Goal: Transaction & Acquisition: Purchase product/service

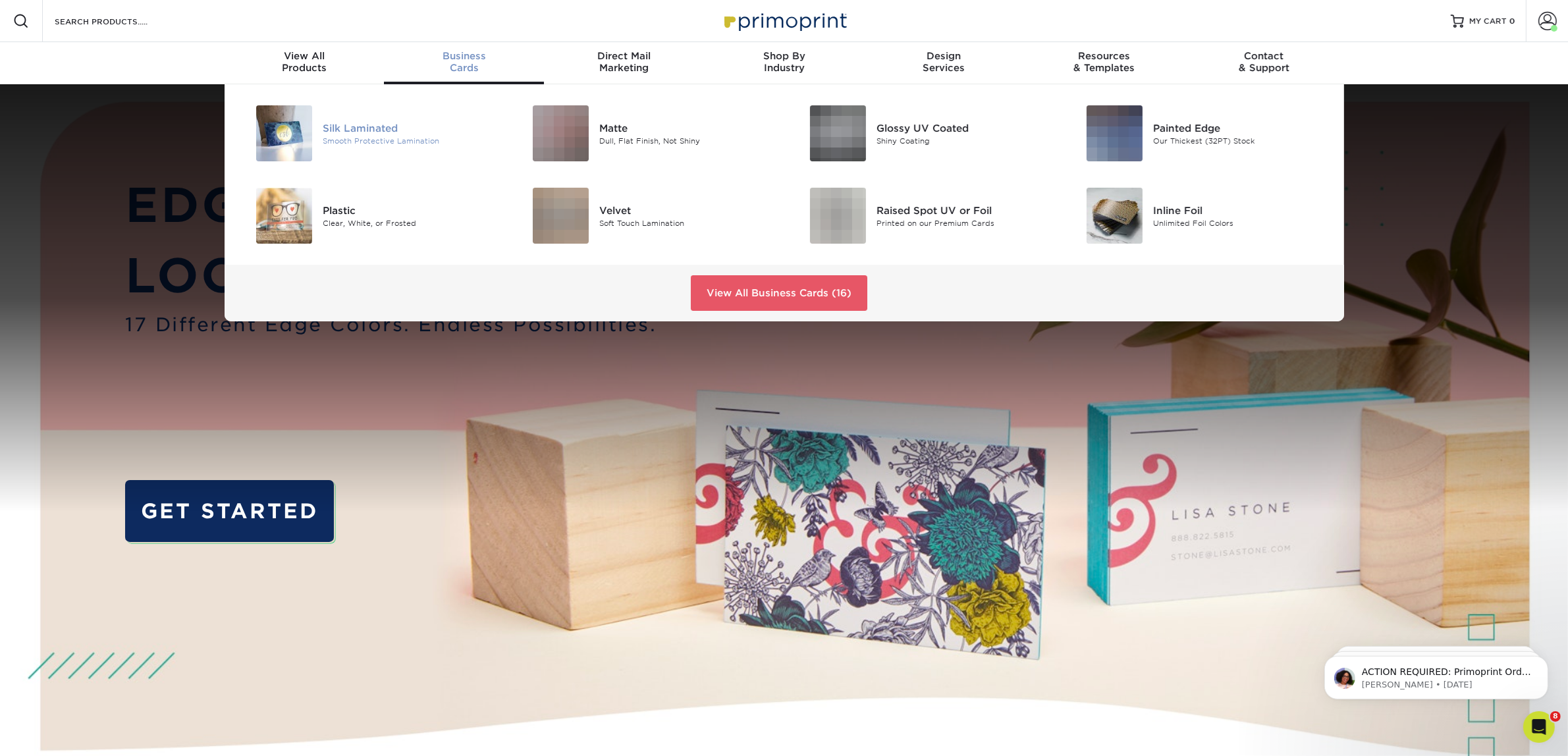
click at [379, 138] on div "Smooth Protective Lamination" at bounding box center [410, 141] width 174 height 11
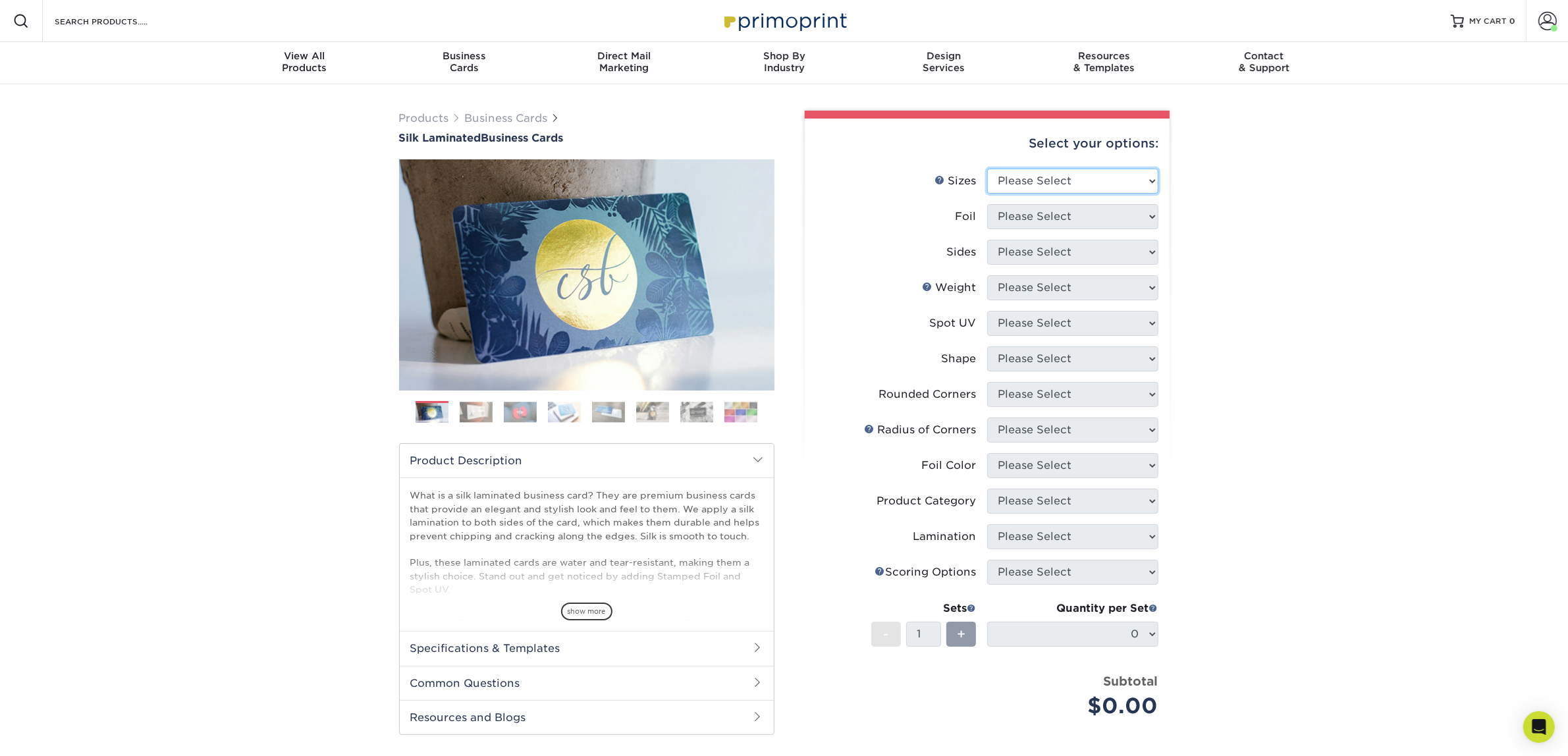
click at [1003, 184] on select "Please Select 1.5" x 3.5" - Mini 1.75" x 3.5" - Mini 2" x 2" - Square 2" x 3" -…" at bounding box center [1073, 181] width 171 height 25
select select "2.00x3.50"
click at [987, 168] on select "Please Select 1.5" x 3.5" - Mini 1.75" x 3.5" - Mini 2" x 2" - Square 2" x 3" -…" at bounding box center [1073, 181] width 171 height 25
click at [1052, 228] on li "Foil Please Select Yes No" at bounding box center [987, 222] width 343 height 35
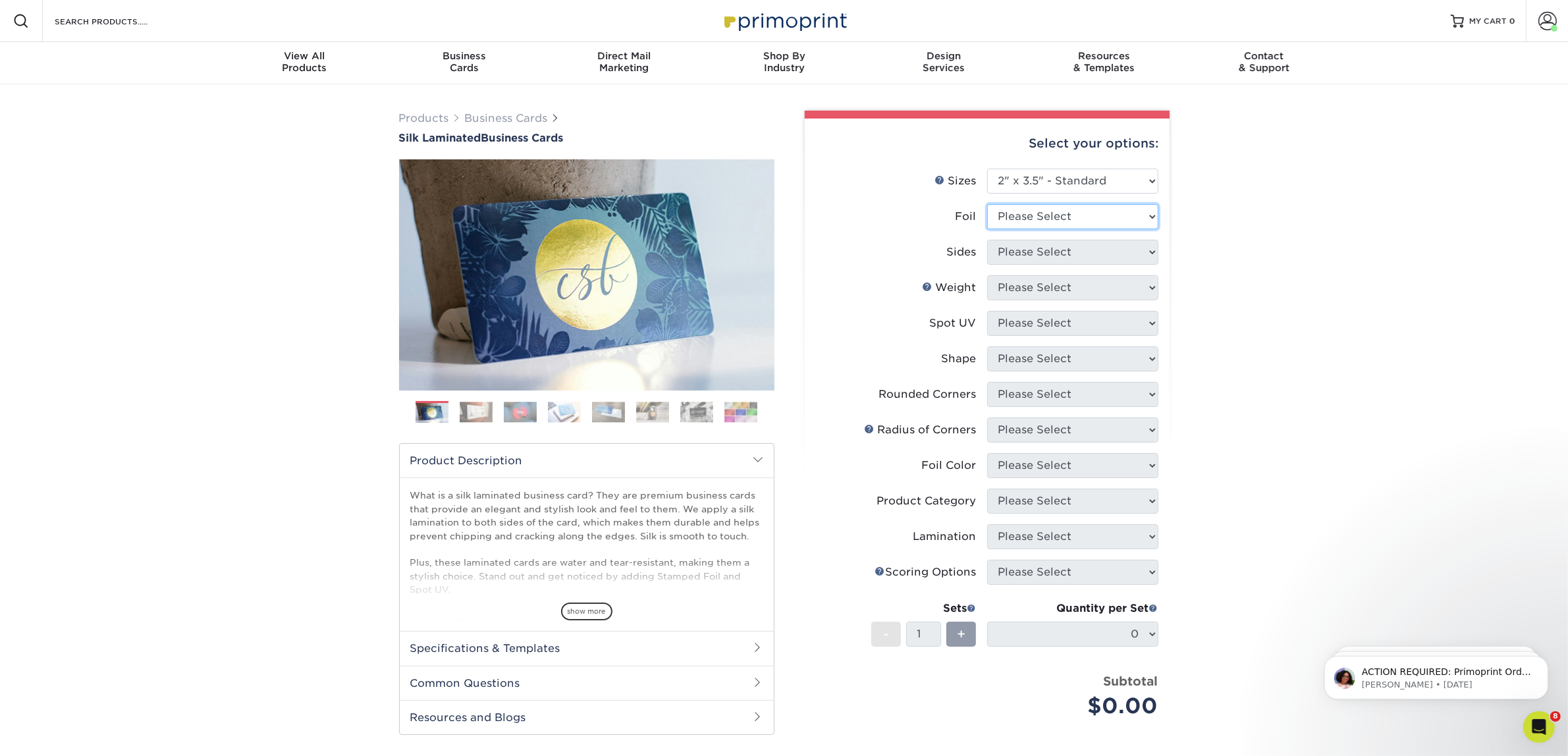
click at [1055, 222] on select "Please Select Yes No" at bounding box center [1073, 217] width 171 height 25
select select "0"
click at [987, 204] on select "Please Select Yes No" at bounding box center [1073, 217] width 171 height 25
click at [1042, 250] on select "Please Select Print Both Sides Print Front Only" at bounding box center [1073, 252] width 171 height 25
select select "13abbda7-1d64-4f25-8bb2-c179b224825d"
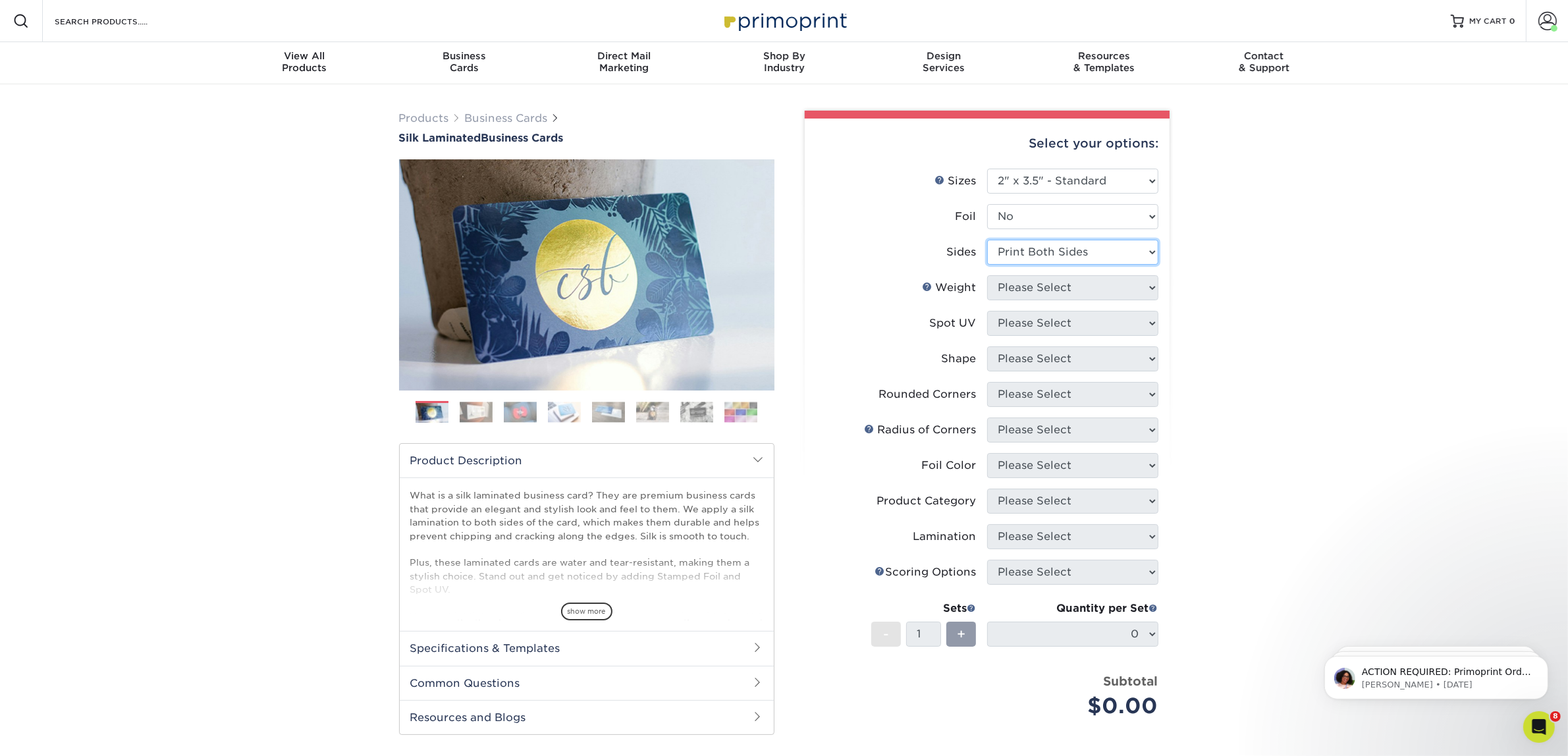
click at [987, 240] on select "Please Select Print Both Sides Print Front Only" at bounding box center [1073, 252] width 171 height 25
click at [1049, 291] on select "Please Select 16PT" at bounding box center [1073, 288] width 171 height 25
select select "16PT"
click at [987, 275] on select "Please Select 16PT" at bounding box center [1073, 288] width 171 height 25
drag, startPoint x: 1054, startPoint y: 326, endPoint x: 1055, endPoint y: 334, distance: 8.1
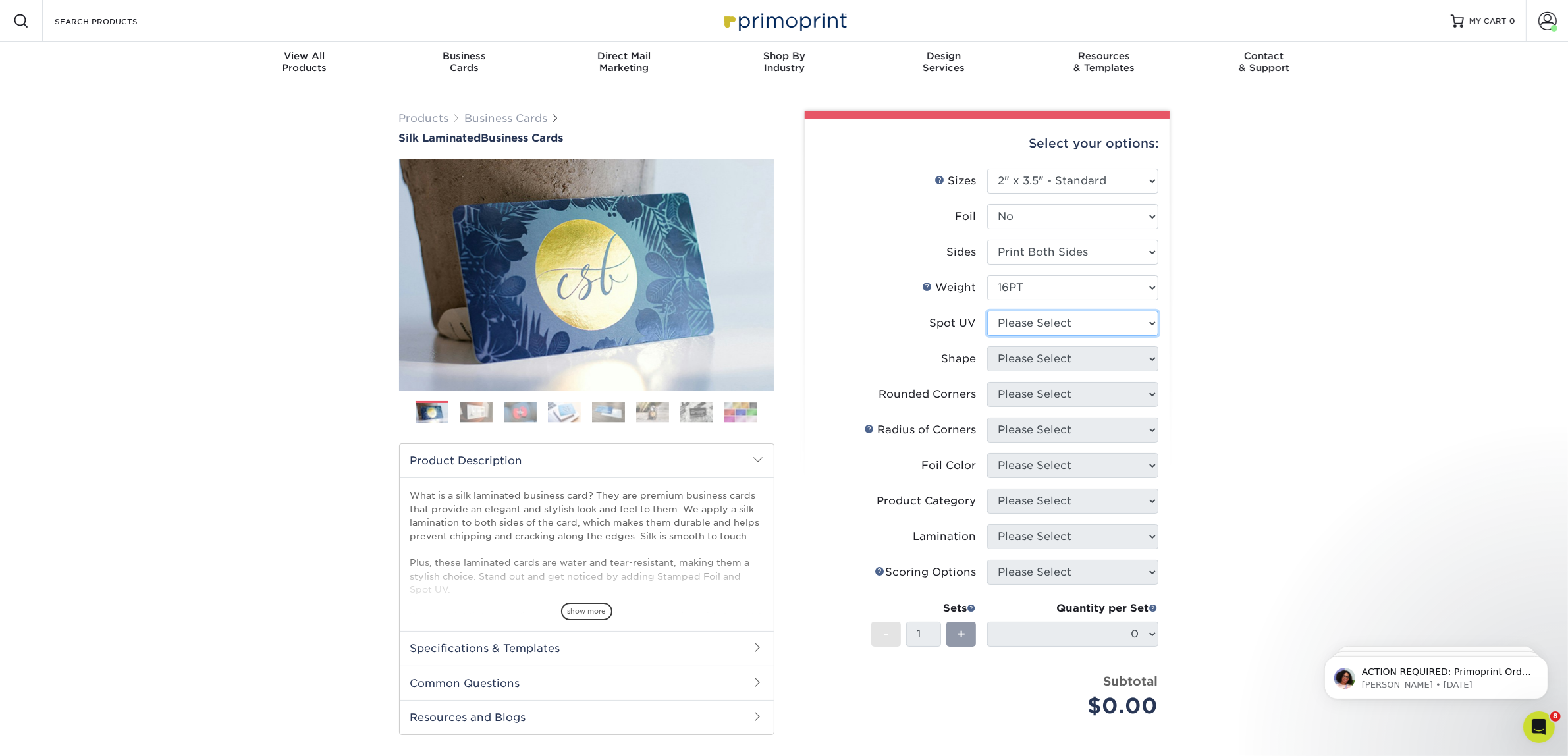
click at [1054, 326] on select "Please Select No Spot UV Front and Back (Both Sides) Front Only Back Only" at bounding box center [1073, 323] width 171 height 25
select select "3"
click at [987, 311] on select "Please Select No Spot UV Front and Back (Both Sides) Front Only Back Only" at bounding box center [1073, 323] width 171 height 25
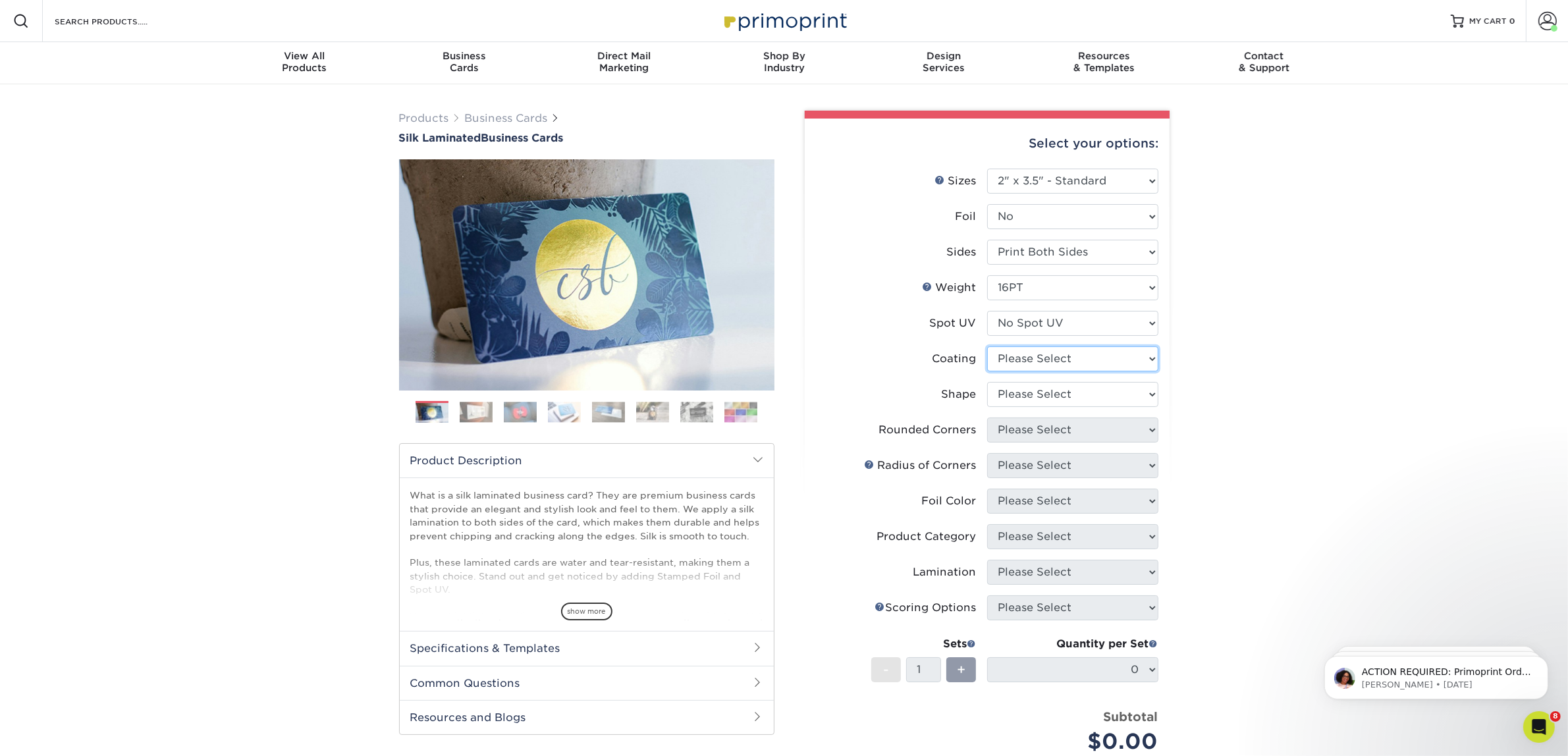
click at [1055, 366] on select at bounding box center [1073, 359] width 171 height 25
select select "3e7618de-abca-4bda-9f97-8b9129e913d8"
click at [987, 347] on select at bounding box center [1073, 359] width 171 height 25
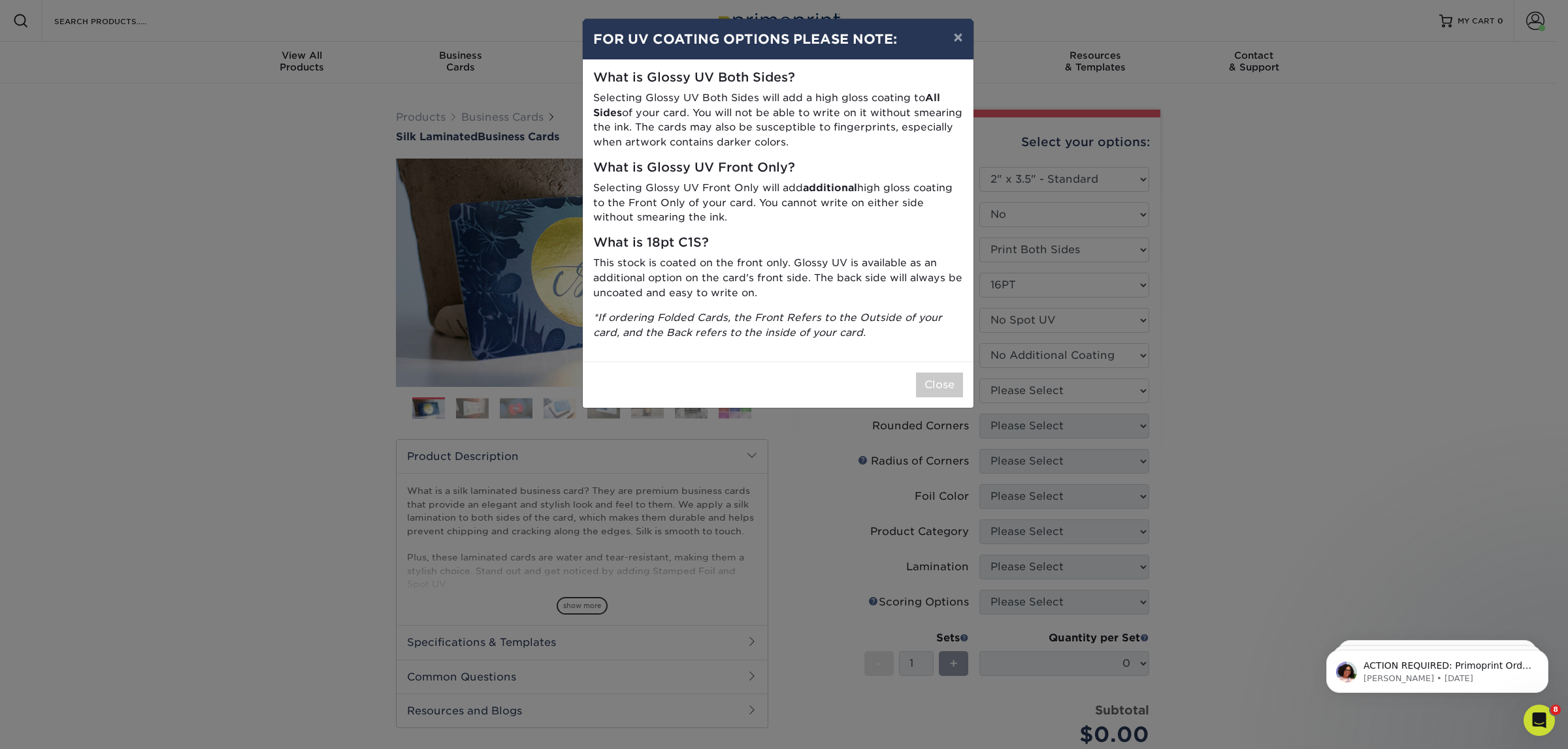
click at [1047, 385] on div "× FOR UV COATING OPTIONS PLEASE NOTE: What is Glossy UV Both Sides? Selecting G…" at bounding box center [784, 374] width 1568 height 749
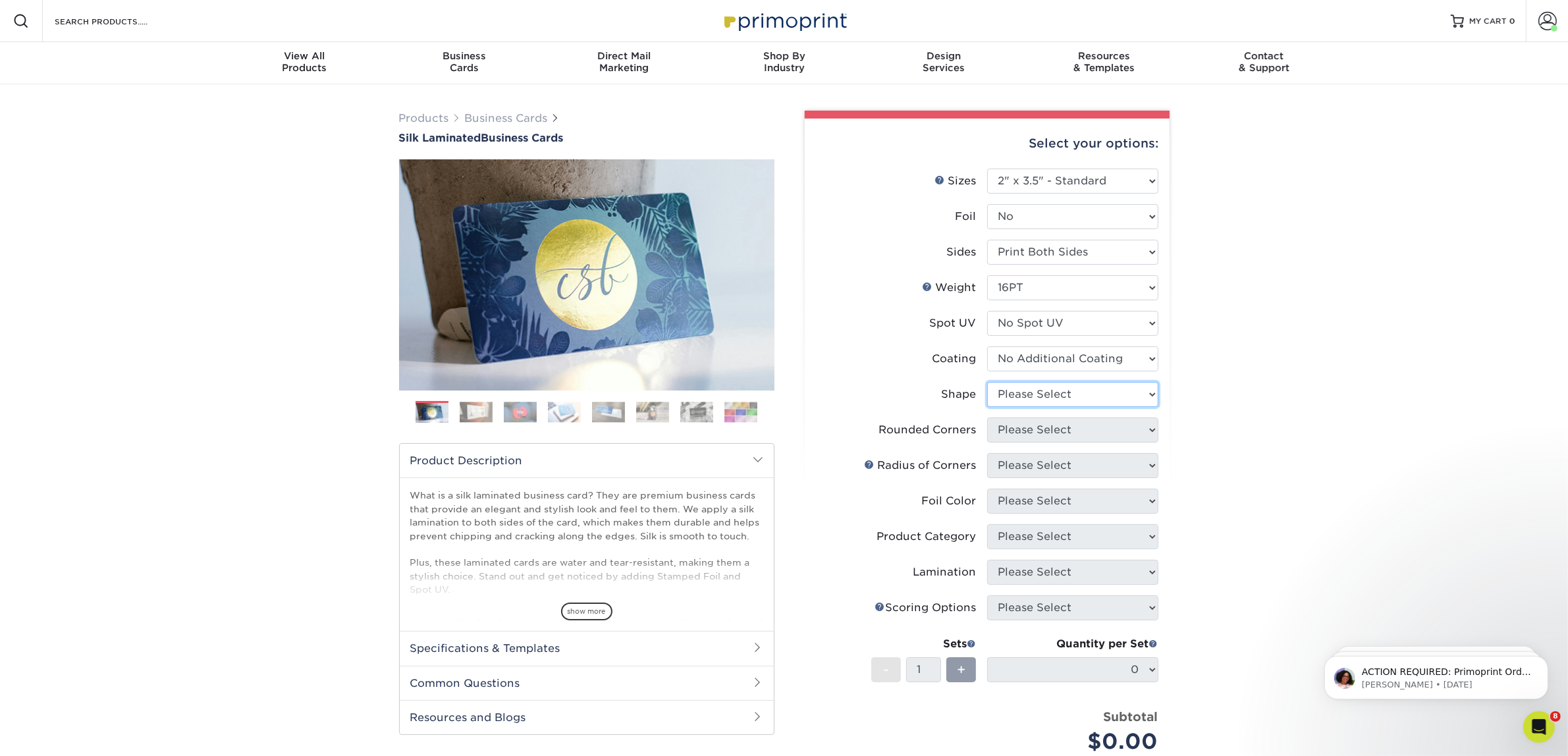
click at [1018, 389] on select "Please Select Standard Oval" at bounding box center [1073, 394] width 171 height 25
select select "standard"
click at [987, 382] on select "Please Select Standard Oval" at bounding box center [1073, 394] width 171 height 25
click at [1031, 427] on select "Please Select Yes - Round 2 Corners Yes - Round 4 Corners No" at bounding box center [1073, 430] width 171 height 25
select select "0"
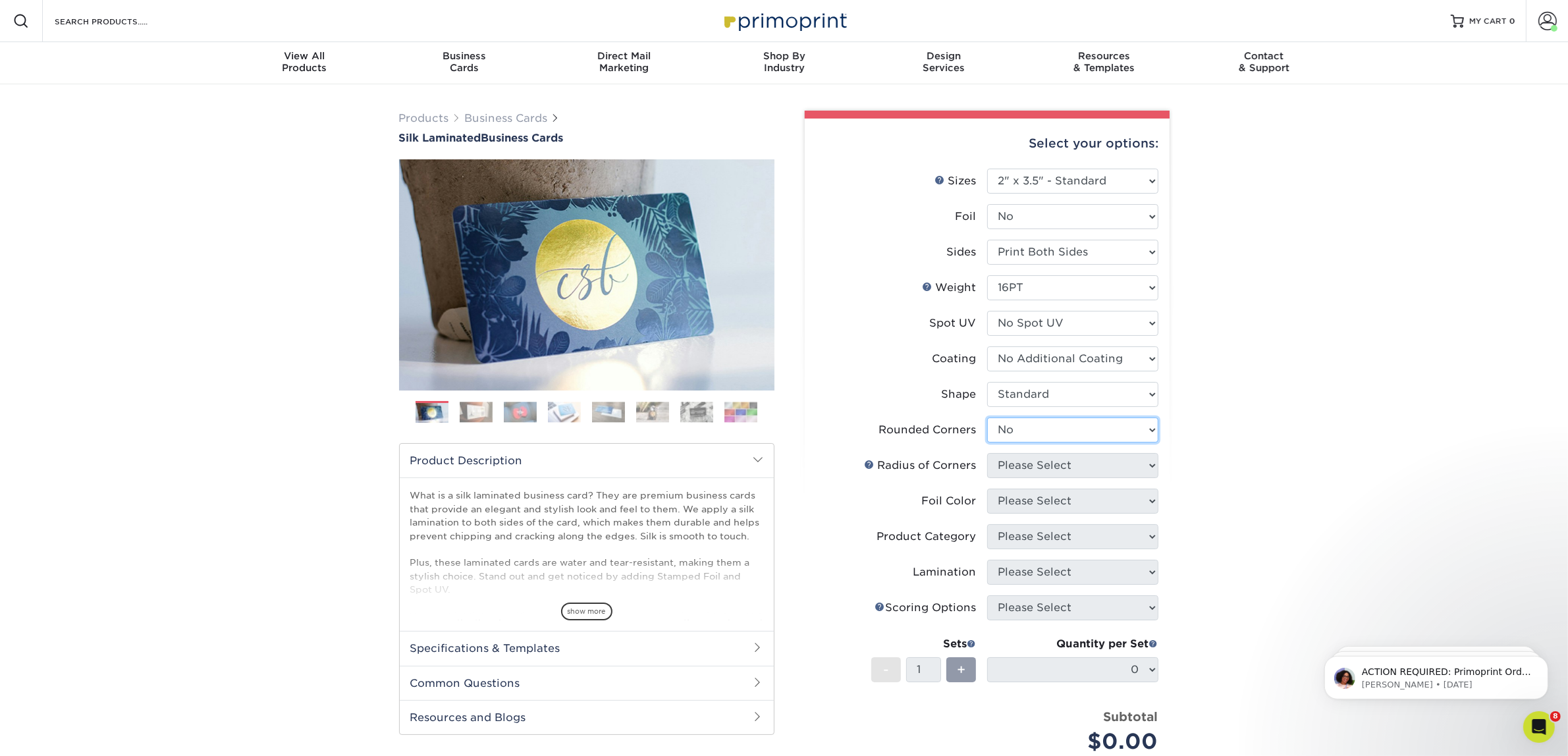
click at [987, 418] on select "Please Select Yes - Round 2 Corners Yes - Round 4 Corners No" at bounding box center [1073, 430] width 171 height 25
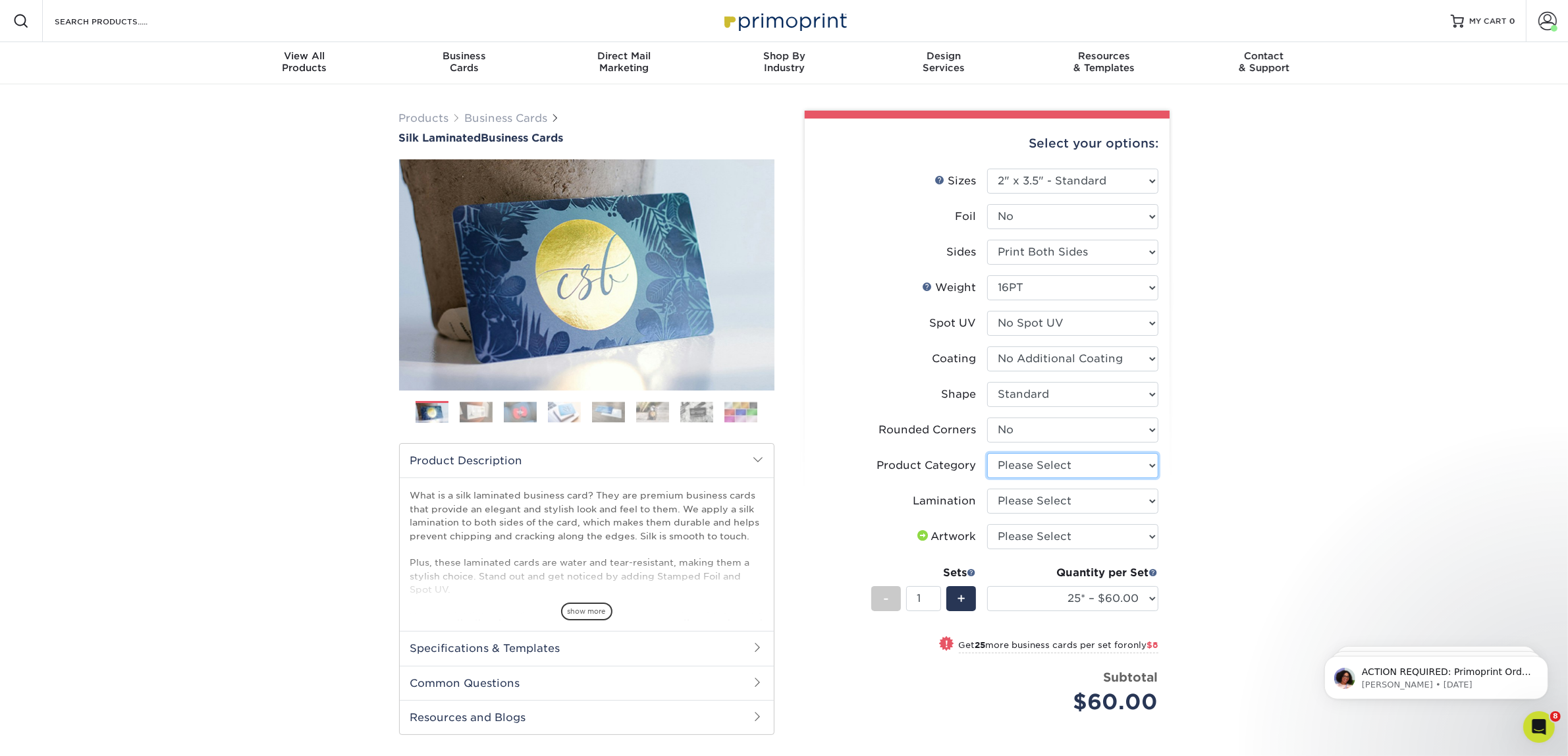
click at [1038, 464] on select "Please Select Business Cards" at bounding box center [1073, 465] width 171 height 25
select select "3b5148f1-0588-4f88-a218-97bcfdce65c1"
click at [987, 453] on select "Please Select Business Cards" at bounding box center [1073, 465] width 171 height 25
click at [1035, 501] on select "Please Select Silk" at bounding box center [1073, 501] width 171 height 25
select select "ccacb42f-45f7-42d3-bbd3-7c8421cf37f0"
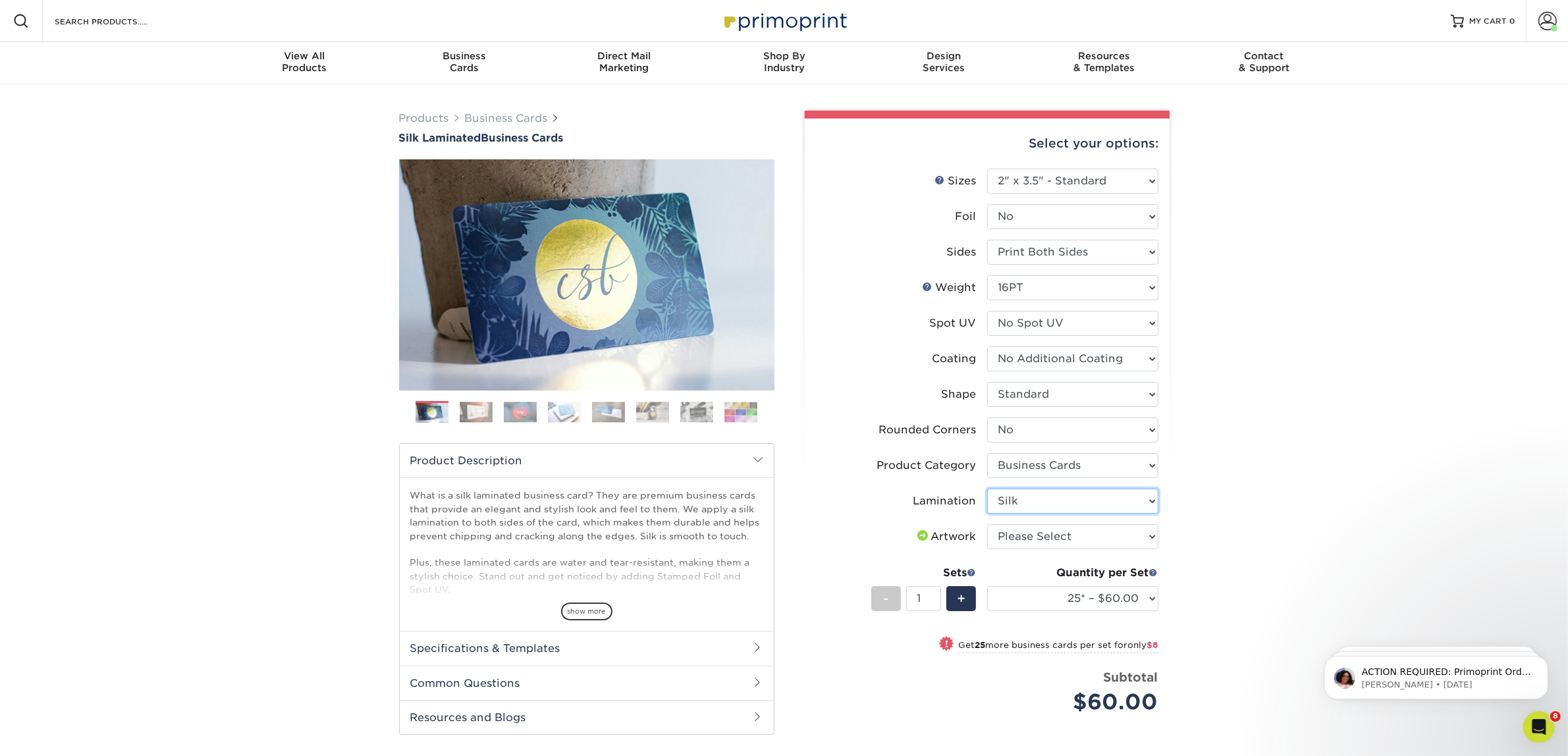
click at [987, 489] on select "Please Select Silk" at bounding box center [1073, 501] width 171 height 25
click at [1039, 540] on select "Please Select I will upload files I need a design - $100" at bounding box center [1073, 536] width 171 height 25
select select "upload"
click at [987, 524] on select "Please Select I will upload files I need a design - $100" at bounding box center [1073, 536] width 171 height 25
click at [1046, 587] on select "25* – $60.00 50* – $68.00 75* – $76.00 100* – $84.00 250* – $92.00 500 – $96.00…" at bounding box center [1073, 598] width 171 height 25
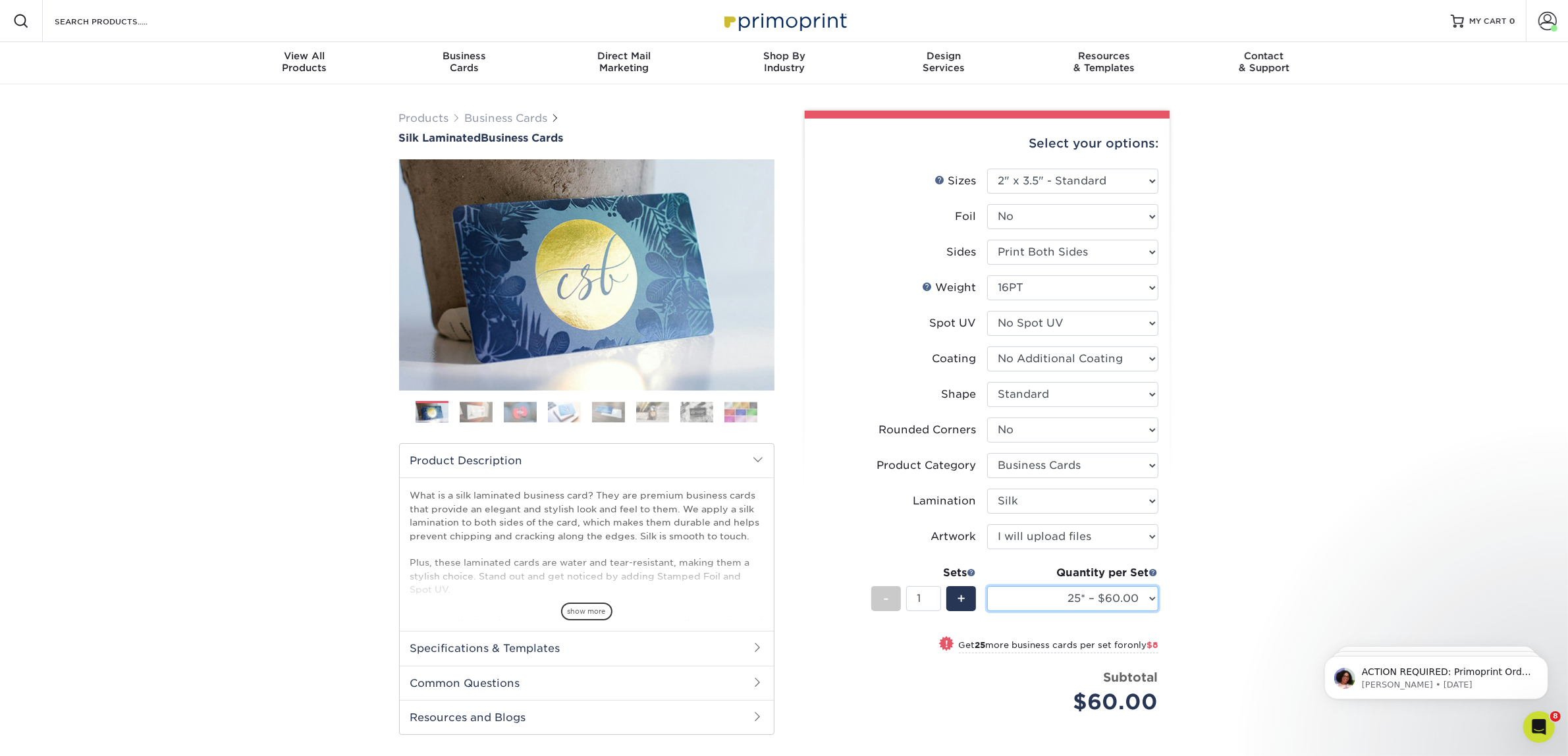
select select "50* – $68.00"
click at [987, 586] on select "25* – $60.00 50* – $68.00 75* – $76.00 100* – $84.00 250* – $92.00 500 – $96.00…" at bounding box center [1073, 598] width 171 height 25
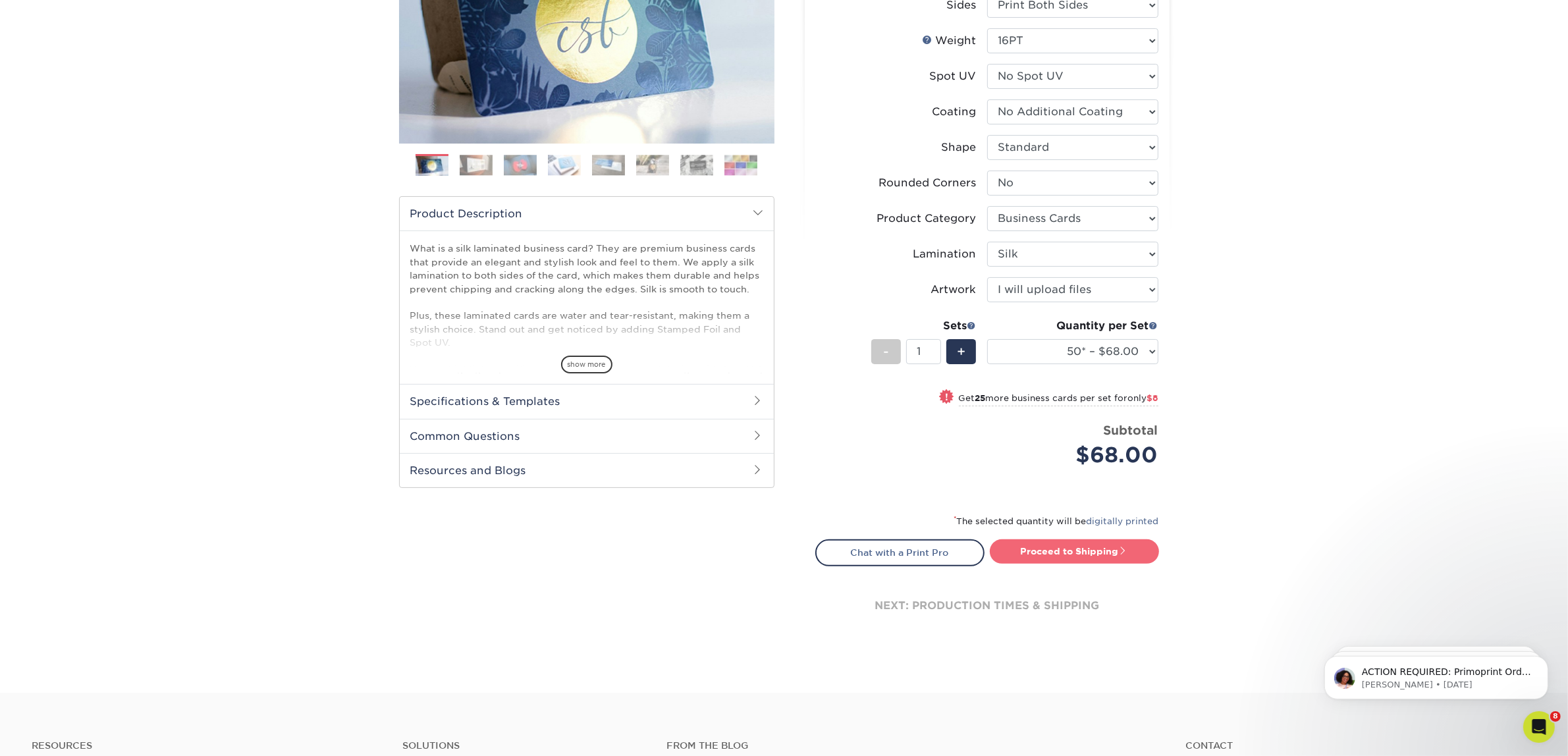
click at [1055, 555] on link "Proceed to Shipping" at bounding box center [1074, 551] width 169 height 24
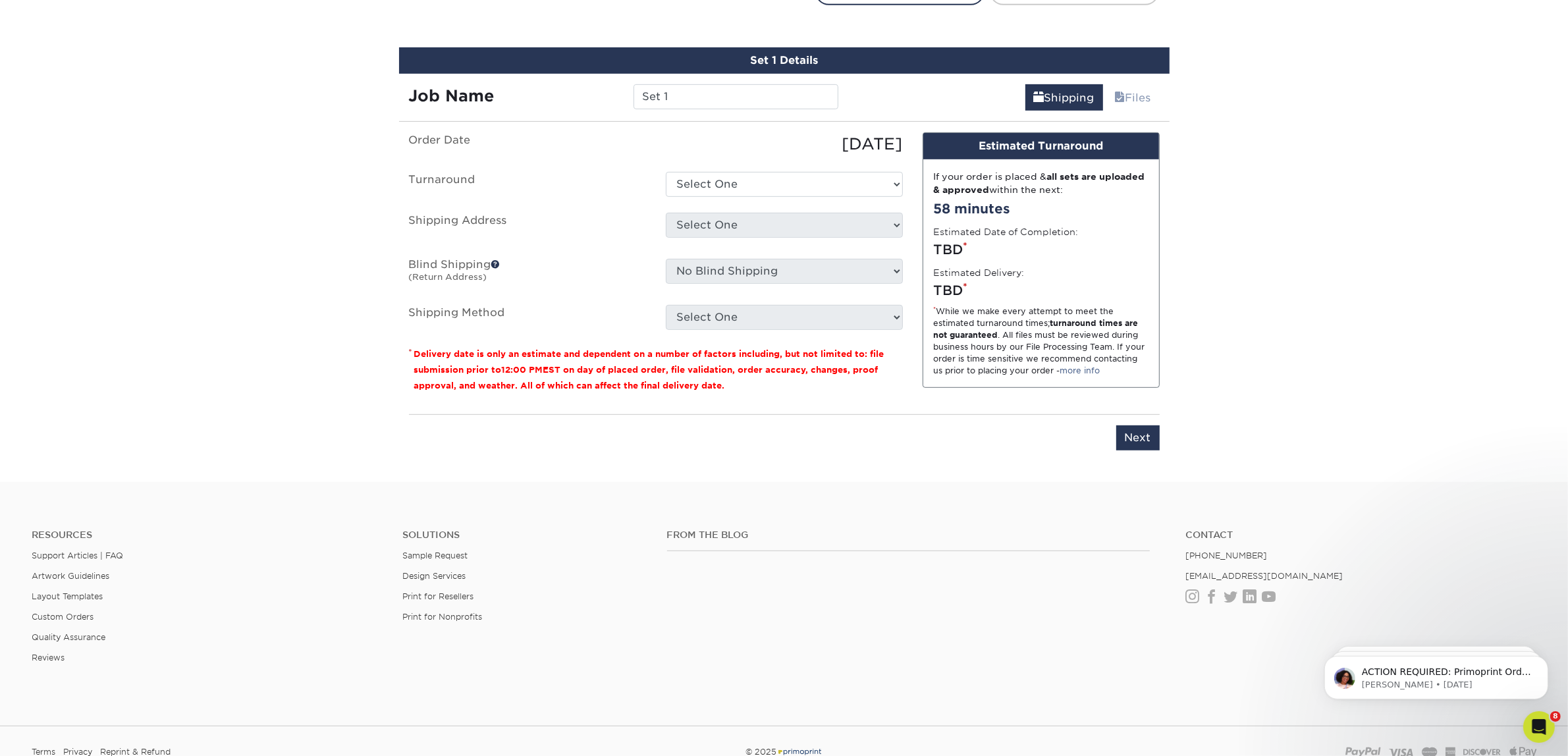
scroll to position [820, 0]
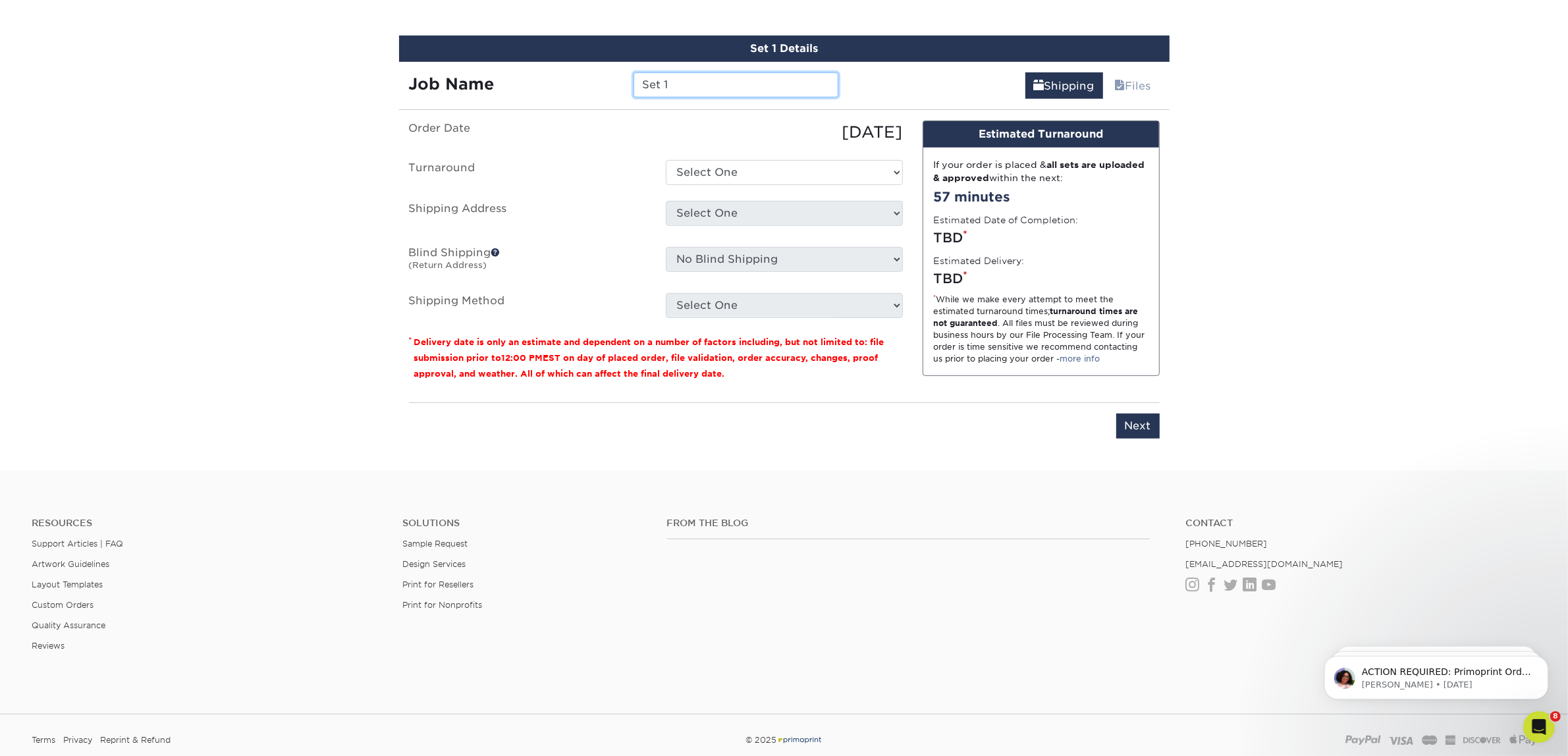
click at [590, 94] on div "Job Name Set 1" at bounding box center [624, 80] width 450 height 37
paste input "[US_STATE][PERSON_NAME]"
type input "[US_STATE][PERSON_NAME]"
click at [753, 170] on select "Select One 2-4 Business Days 2 Day Next Business Day" at bounding box center [785, 172] width 237 height 25
select select "7f31b32a-ec12-4eac-8c83-7b9a9183acd8"
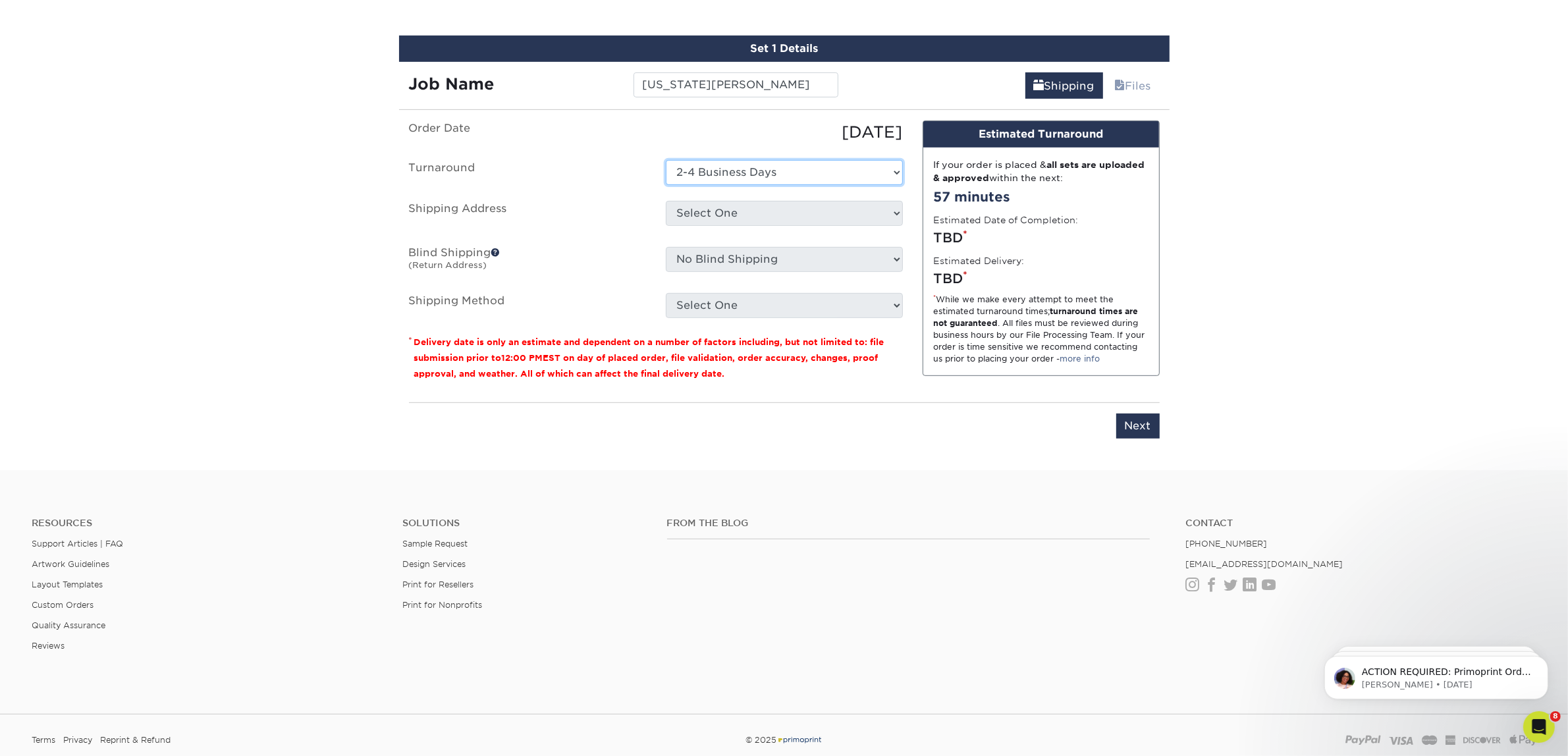
click at [666, 160] on select "Select One 2-4 Business Days 2 Day Next Business Day" at bounding box center [785, 172] width 237 height 25
click at [734, 221] on select "Select One Atlanta Office Austin Office Dallas Office Denver Office Houston Off…" at bounding box center [785, 213] width 237 height 25
select select "192085"
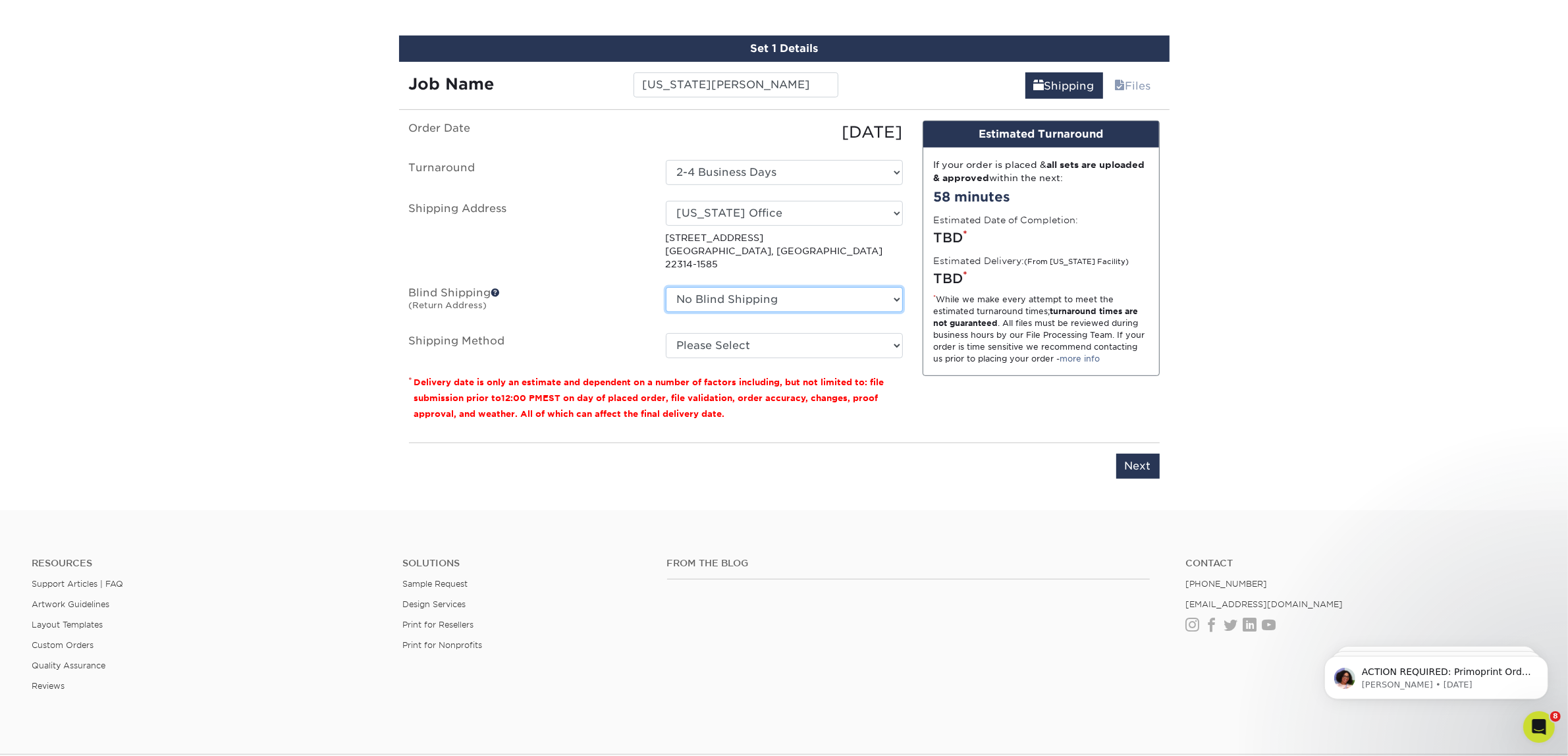
click at [771, 287] on select "No Blind Shipping Atlanta Office Austin Office Dallas Office Denver Office Hous…" at bounding box center [785, 299] width 237 height 25
click at [666, 287] on select "No Blind Shipping Atlanta Office Austin Office Dallas Office Denver Office Hous…" at bounding box center [785, 299] width 237 height 25
drag, startPoint x: 740, startPoint y: 317, endPoint x: 733, endPoint y: 334, distance: 18.4
click at [733, 334] on select "Please Select Ground Shipping (+$7.84) 3 Day Shipping Service (+$15.34) 2 Day A…" at bounding box center [785, 346] width 237 height 25
select select "03"
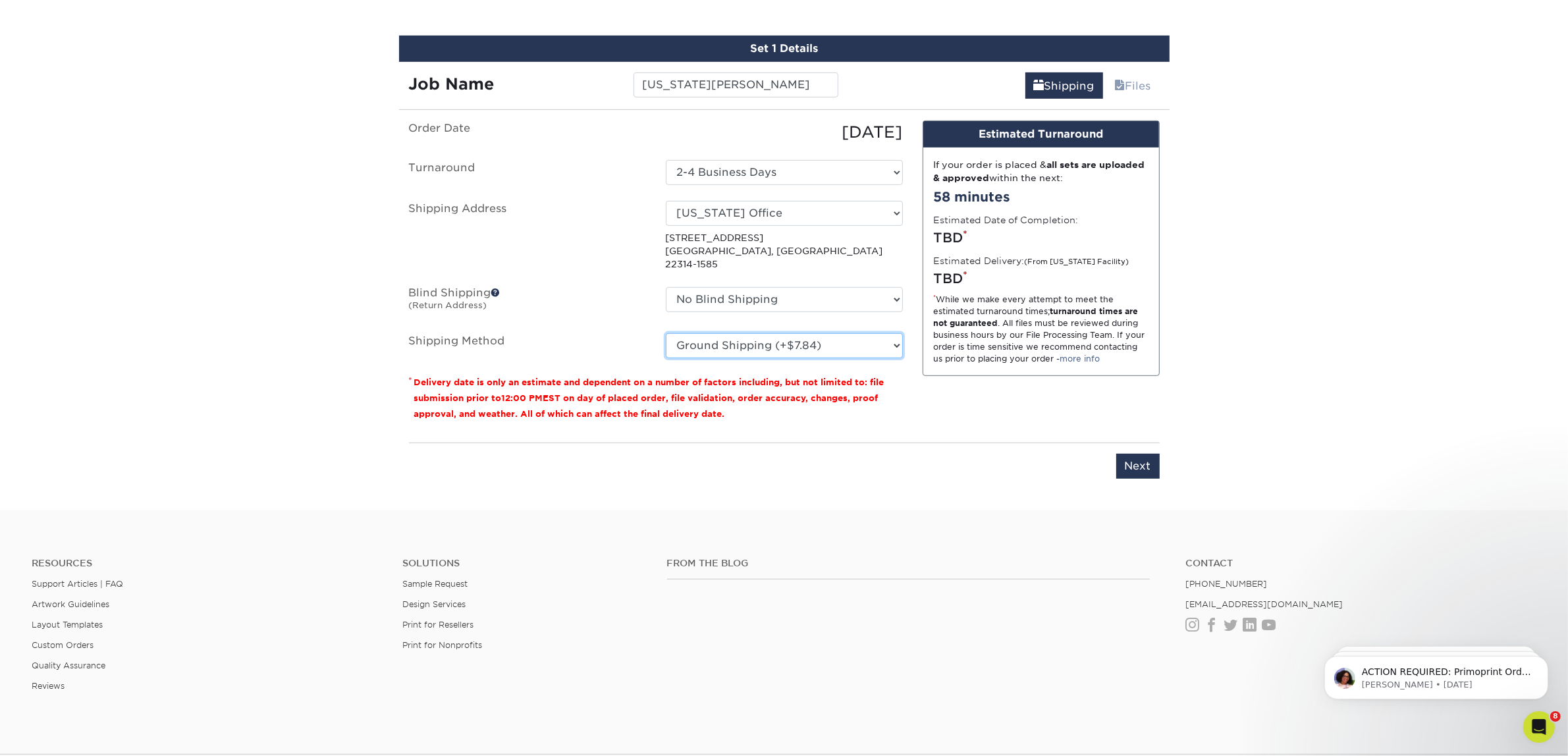
click at [666, 334] on select "Please Select Ground Shipping (+$7.84) 3 Day Shipping Service (+$15.34) 2 Day A…" at bounding box center [785, 346] width 237 height 25
click at [1150, 458] on input "Next" at bounding box center [1138, 466] width 44 height 25
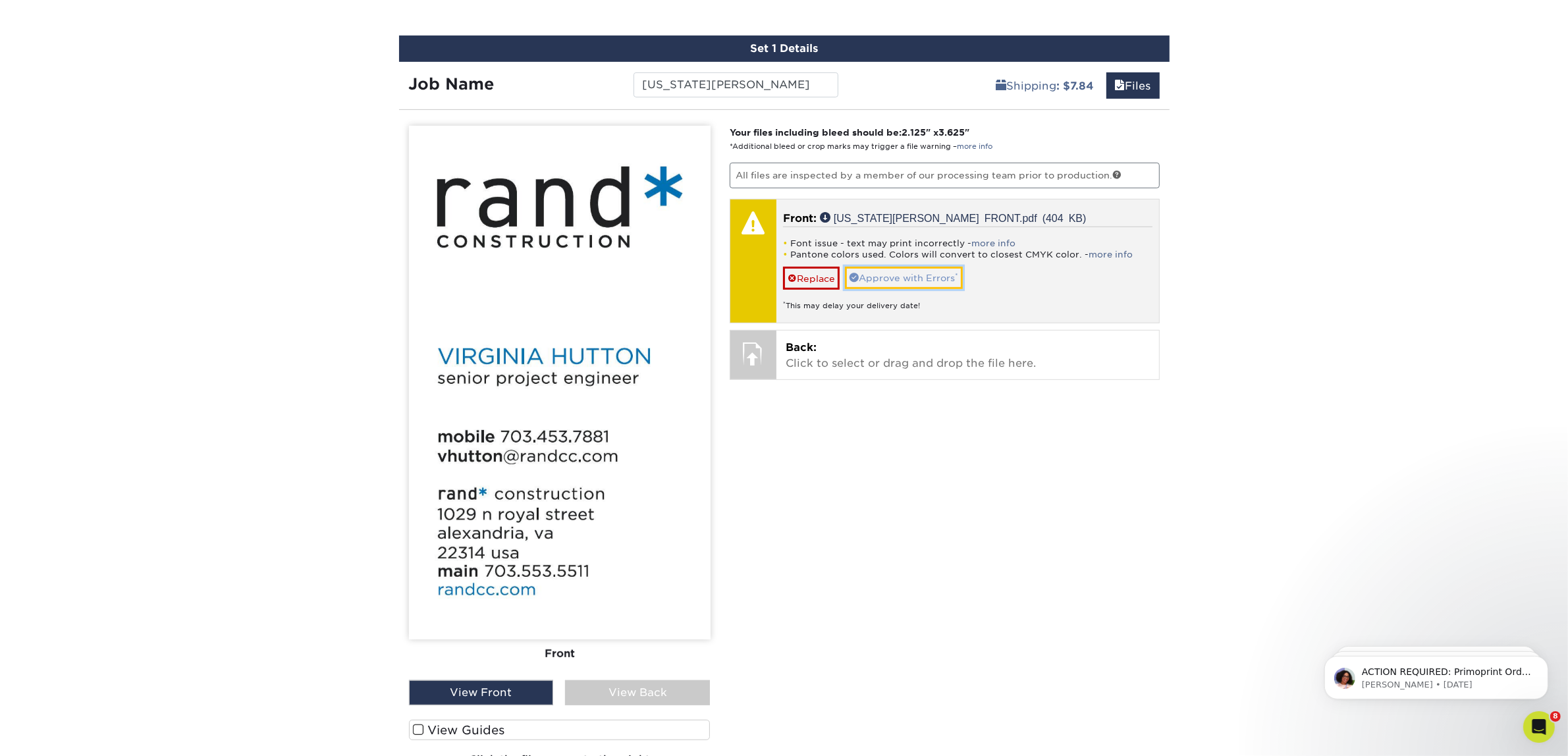
click at [878, 275] on link "Approve with Errors *" at bounding box center [904, 278] width 118 height 22
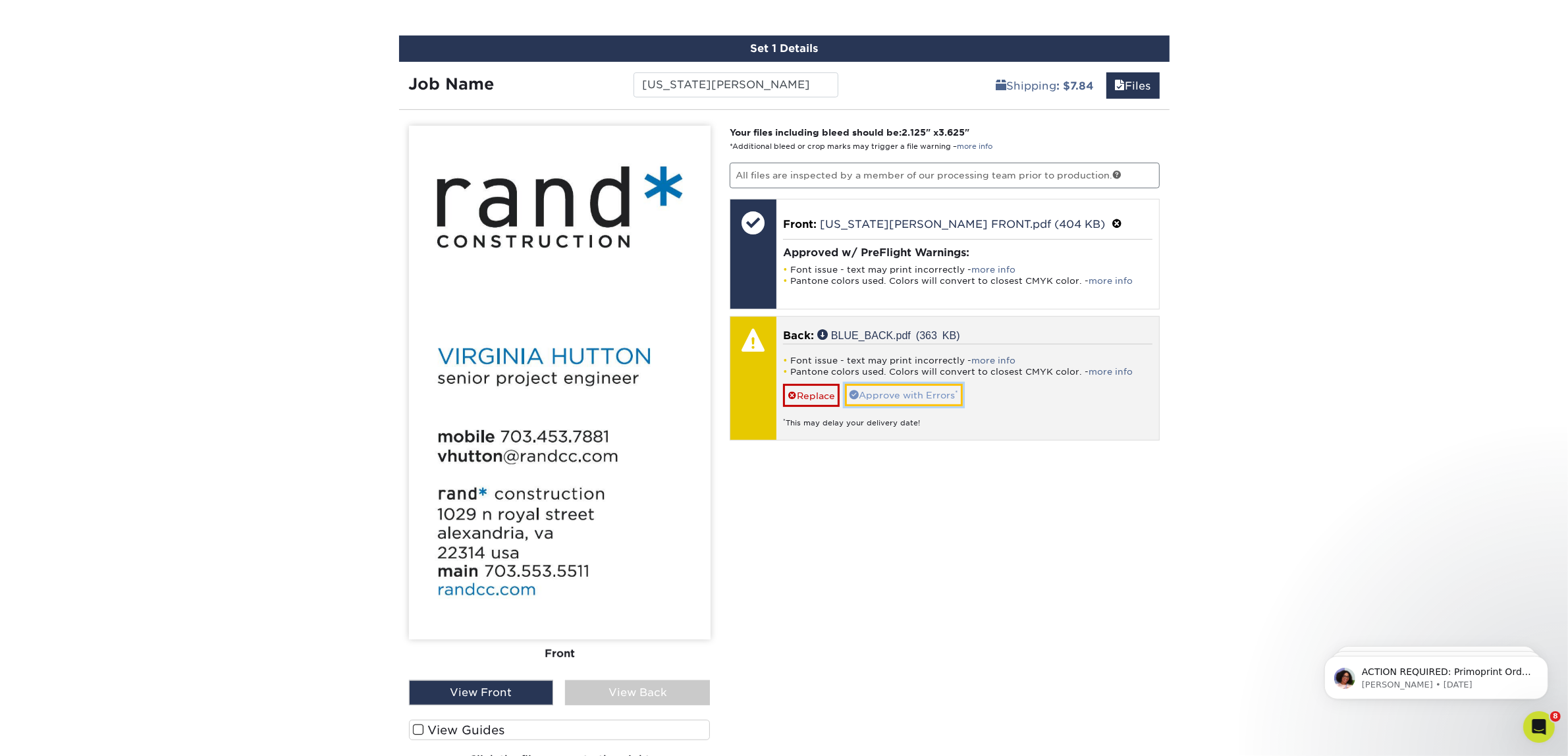
click at [896, 399] on link "Approve with Errors *" at bounding box center [904, 395] width 118 height 22
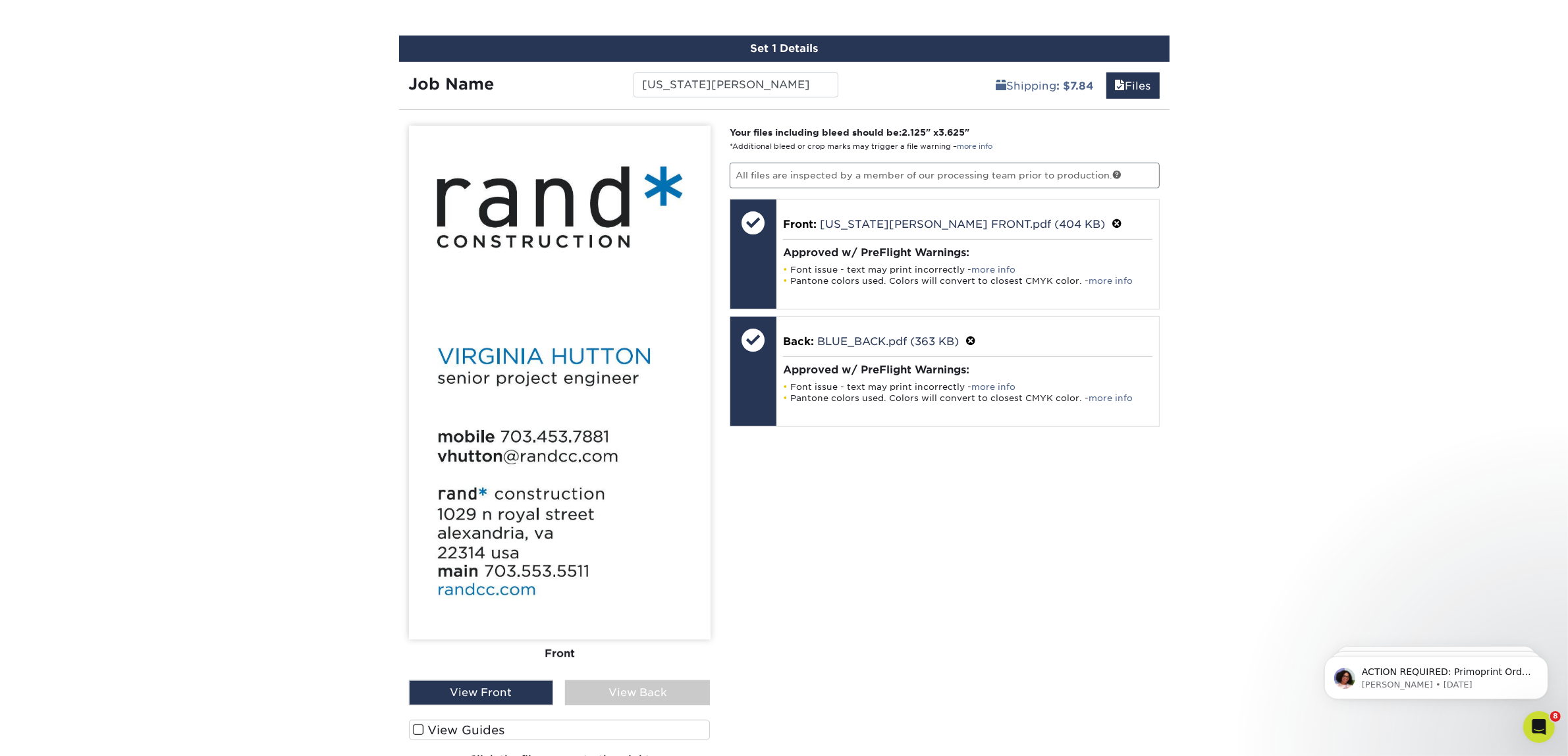
click at [692, 673] on div "Front Back" at bounding box center [560, 402] width 301 height 555
click at [684, 680] on div "View Back" at bounding box center [637, 692] width 145 height 25
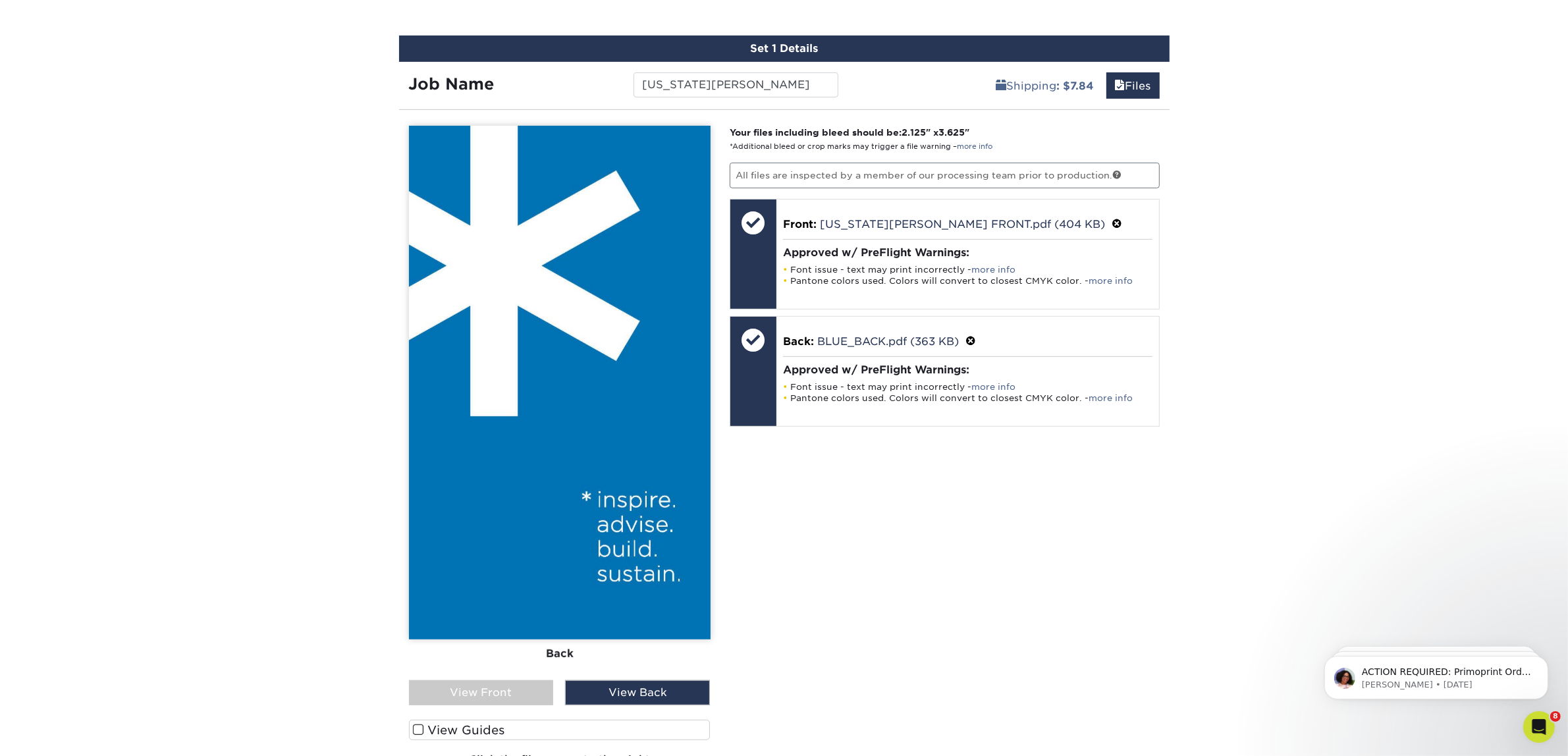
click at [473, 670] on div "Front Back" at bounding box center [560, 402] width 301 height 555
click at [477, 690] on div "View Front" at bounding box center [481, 692] width 145 height 25
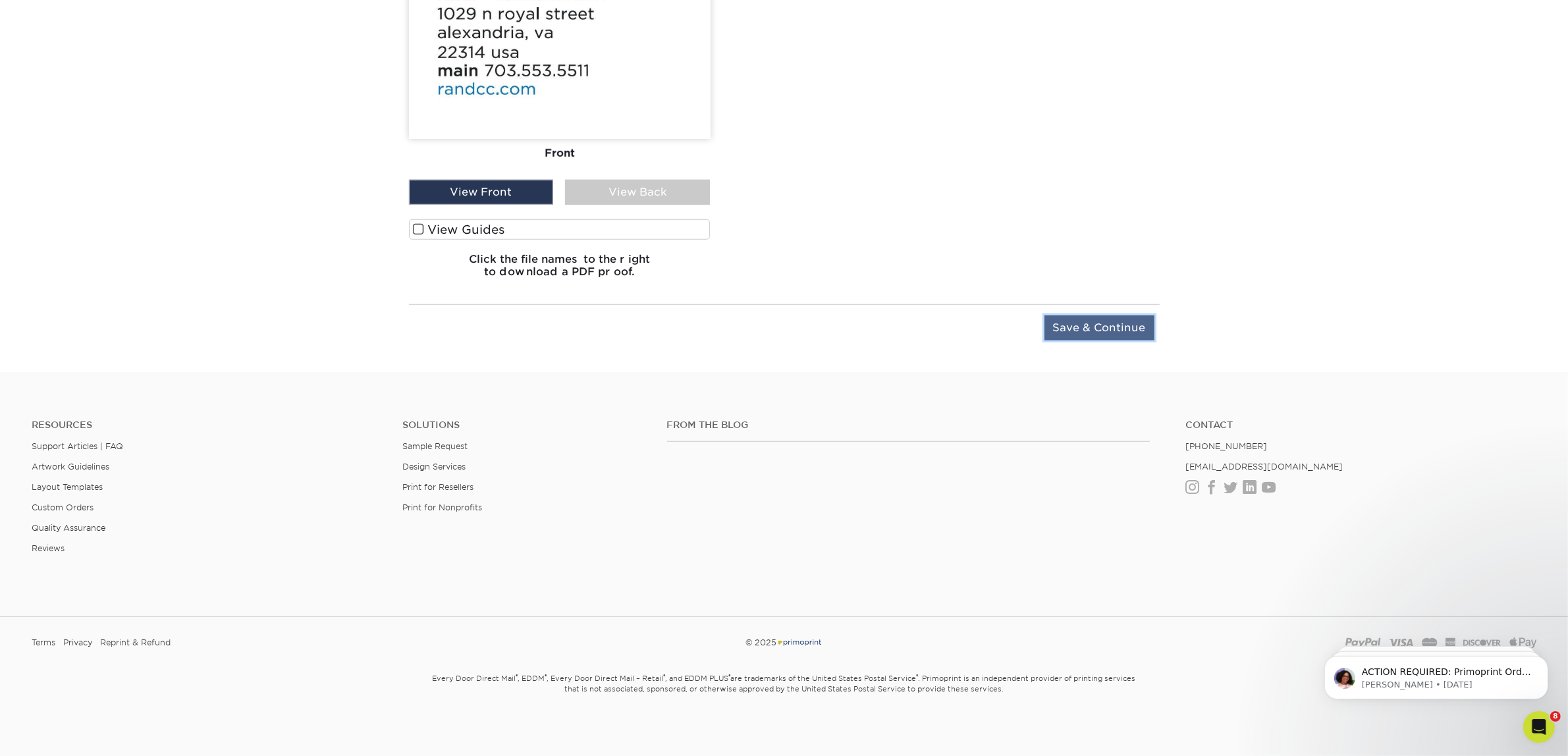
click at [1125, 317] on input "Save & Continue" at bounding box center [1100, 327] width 110 height 25
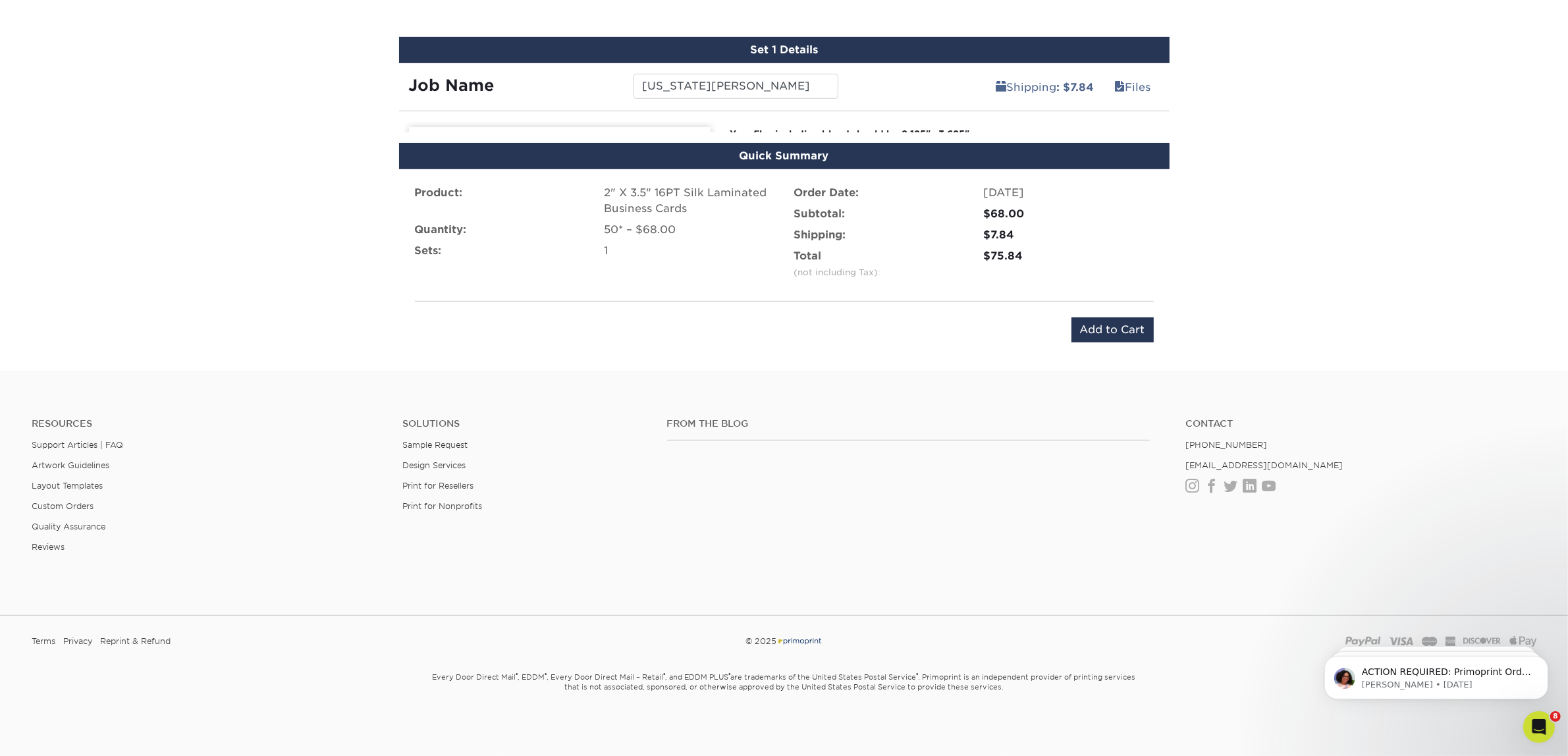
scroll to position [798, 0]
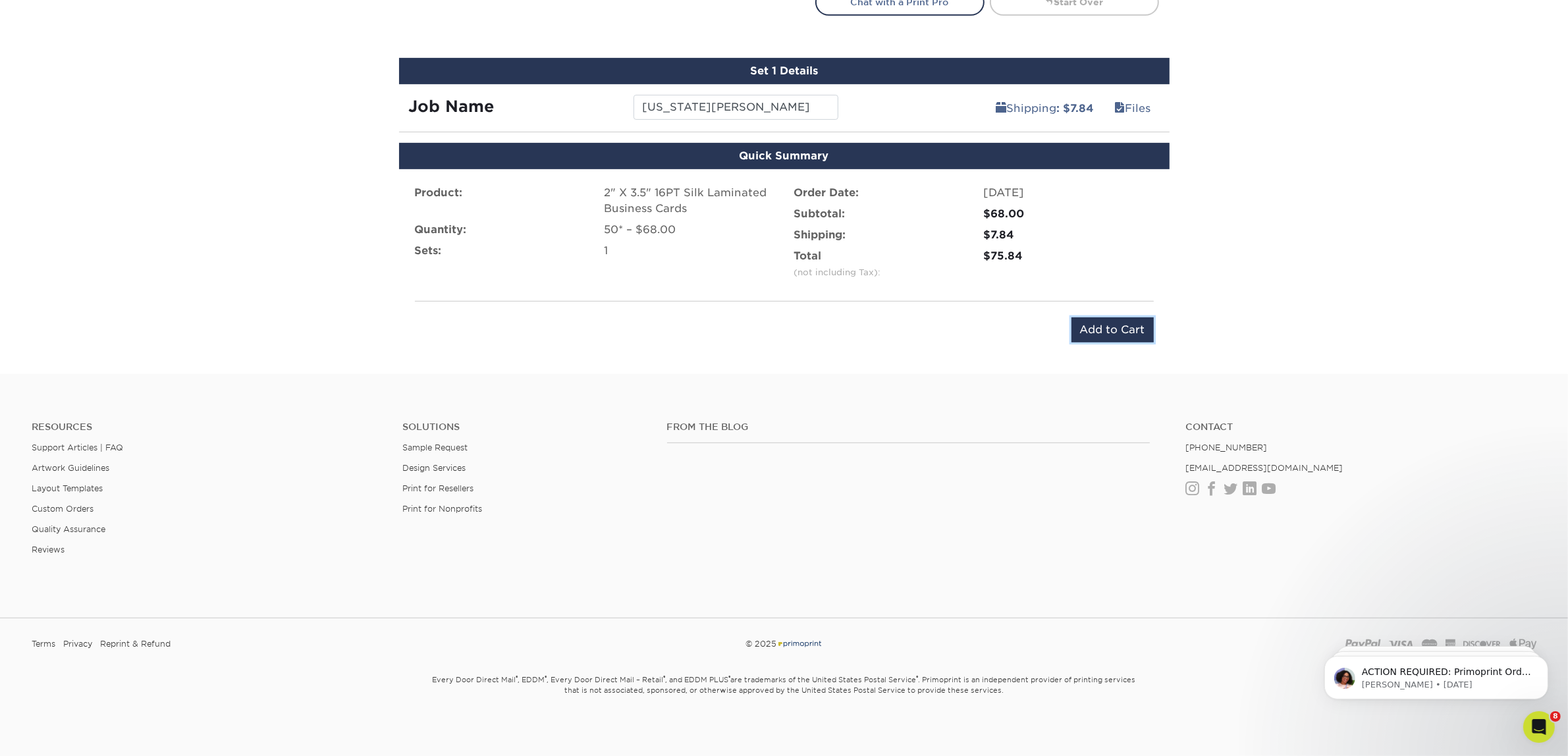
click at [1125, 318] on input "Add to Cart" at bounding box center [1113, 330] width 83 height 25
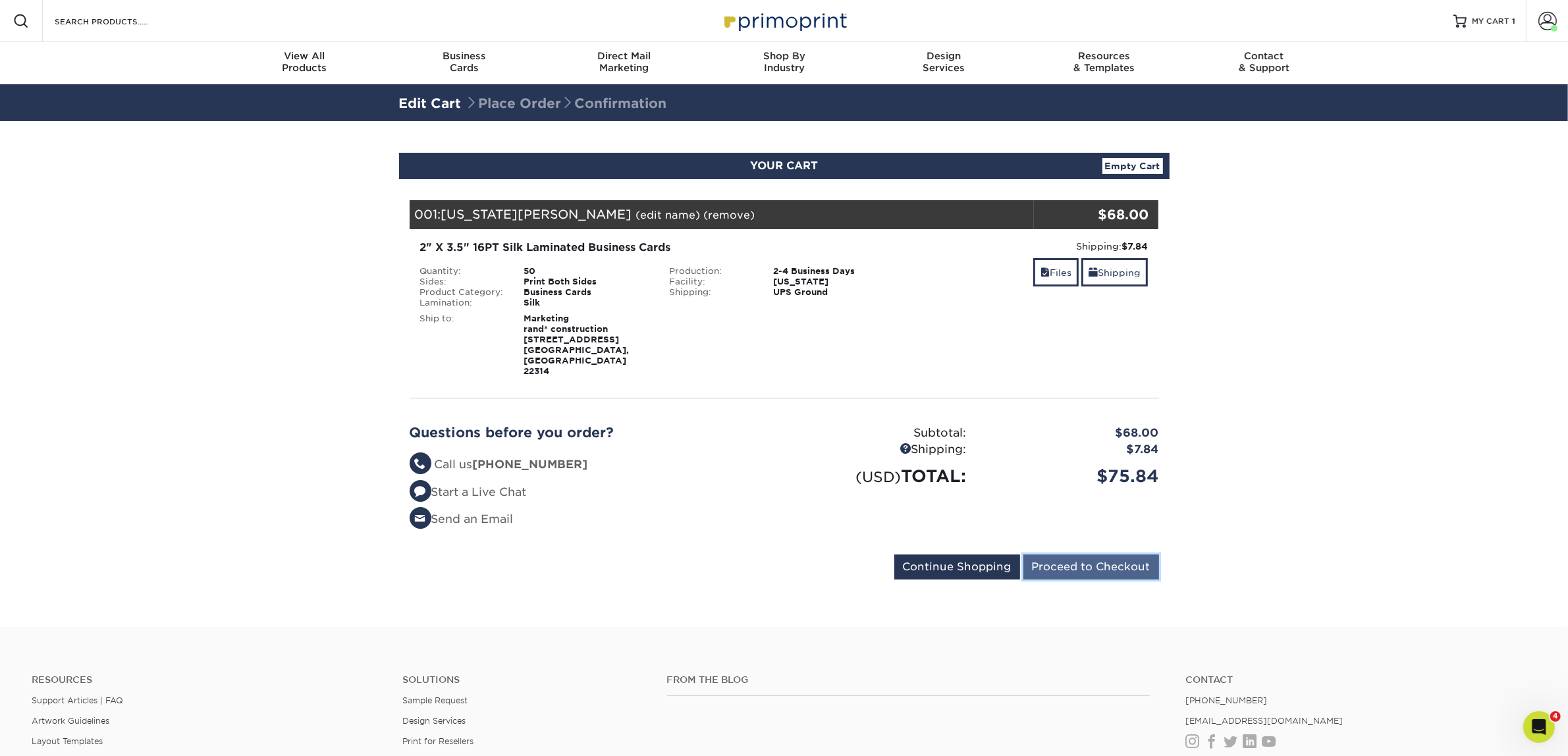
click at [1097, 555] on input "Proceed to Checkout" at bounding box center [1091, 567] width 135 height 25
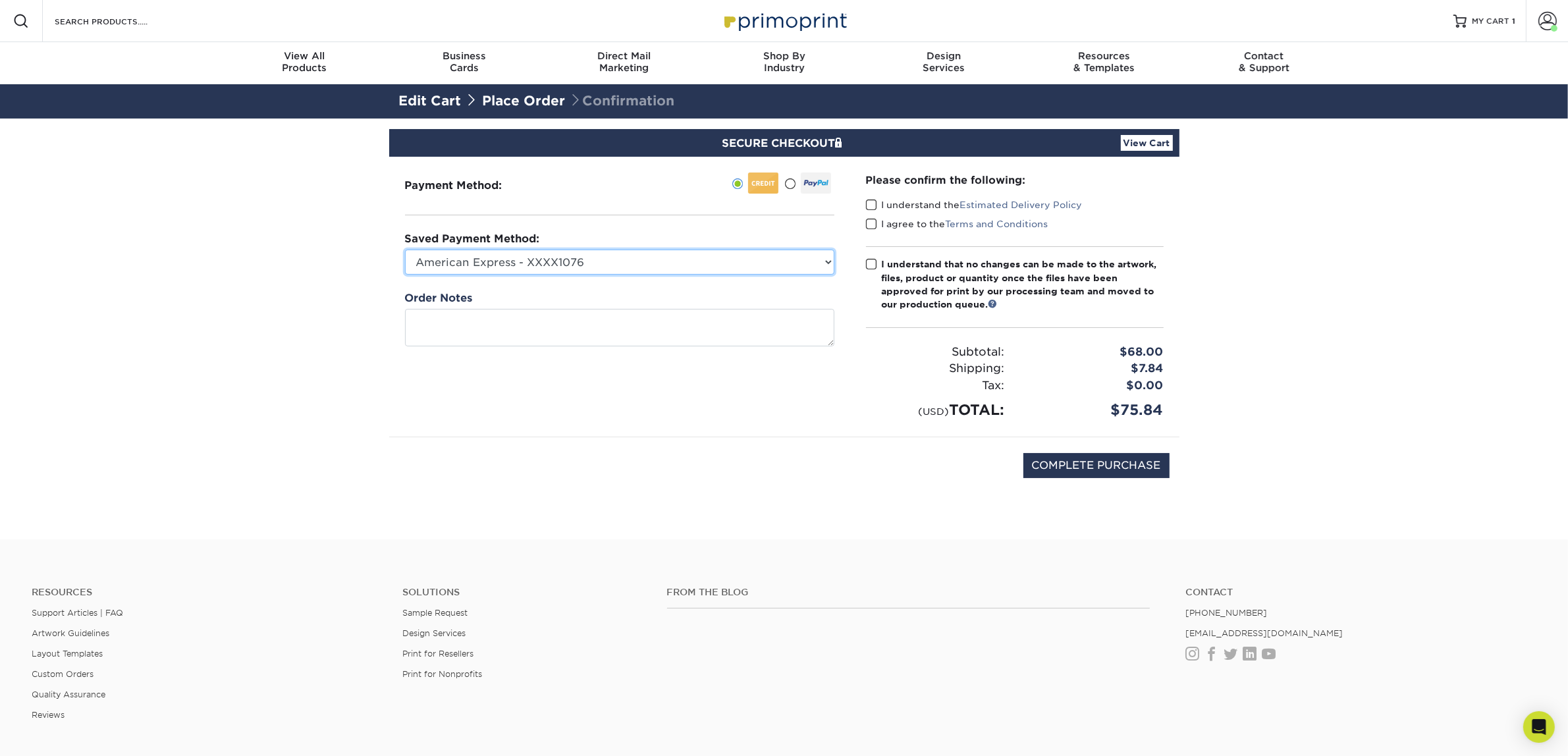
click at [758, 268] on select "American Express - XXXX1076 Visa - XXXX4105 New Credit Card" at bounding box center [620, 262] width 429 height 25
select select "74325"
click at [405, 249] on select "American Express - XXXX1076 Visa - XXXX4105 New Credit Card" at bounding box center [620, 262] width 429 height 25
click at [871, 207] on span at bounding box center [871, 205] width 11 height 12
click at [0, 0] on input "I understand the Estimated Delivery Policy" at bounding box center [0, 0] width 0 height 0
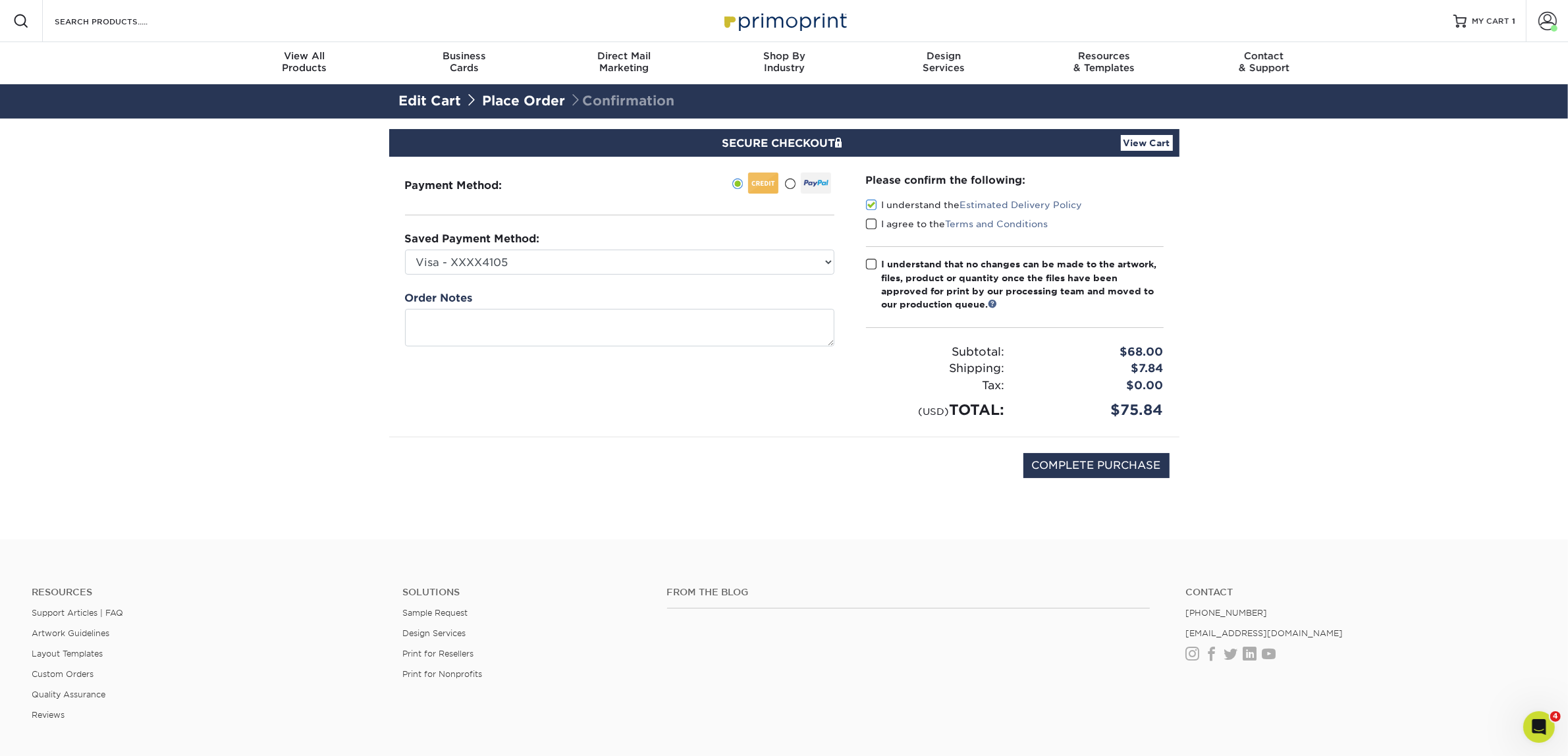
click at [873, 230] on span at bounding box center [871, 224] width 11 height 12
click at [0, 0] on input "I agree to the Terms and Conditions" at bounding box center [0, 0] width 0 height 0
click at [873, 255] on div "Please confirm the following: I understand the Estimated Delivery Policy I agre…" at bounding box center [1014, 297] width 298 height 249
click at [873, 264] on span at bounding box center [871, 265] width 11 height 12
click at [0, 0] on input "I understand that no changes can be made to the artwork, files, product or quan…" at bounding box center [0, 0] width 0 height 0
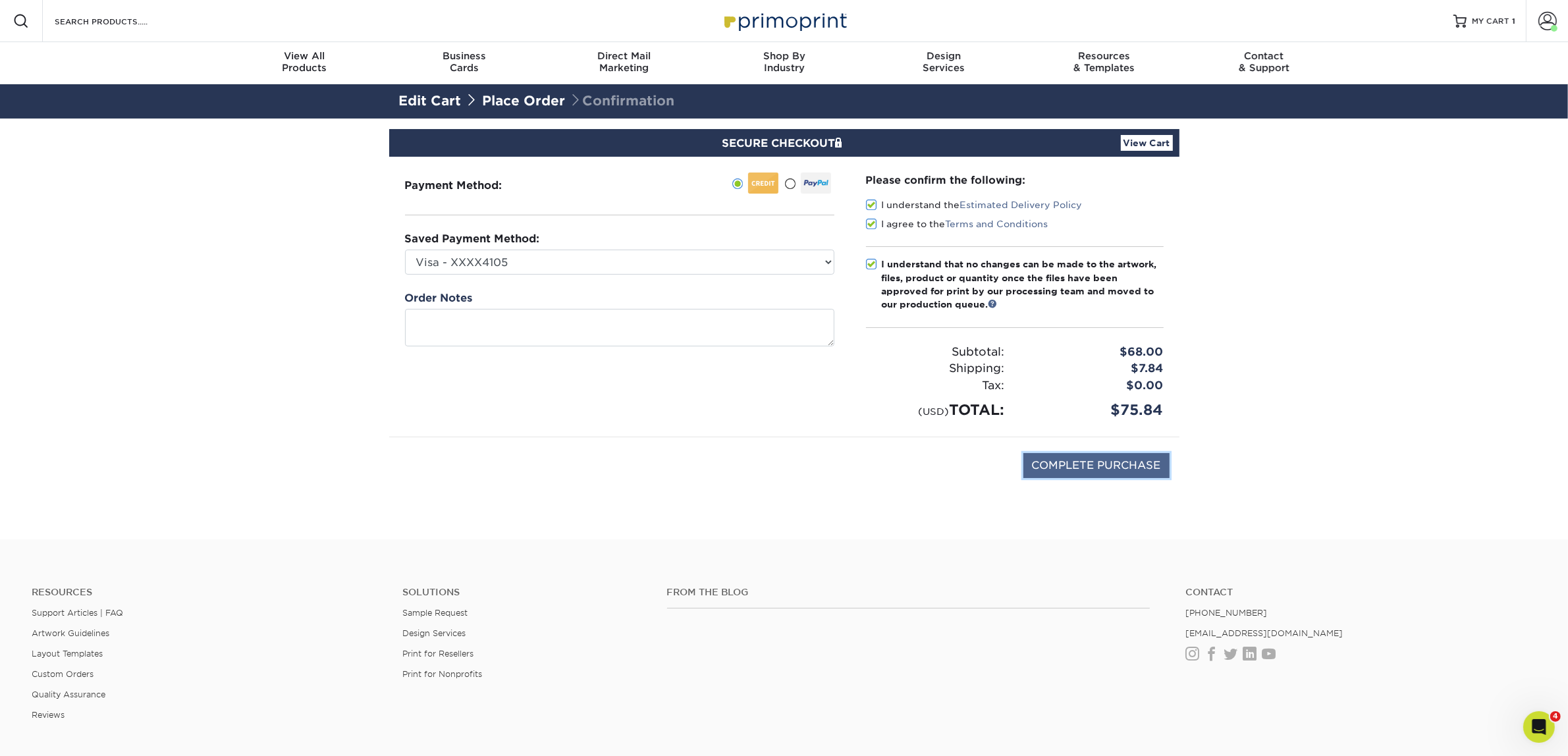
click at [1095, 458] on input "COMPLETE PURCHASE" at bounding box center [1096, 465] width 146 height 25
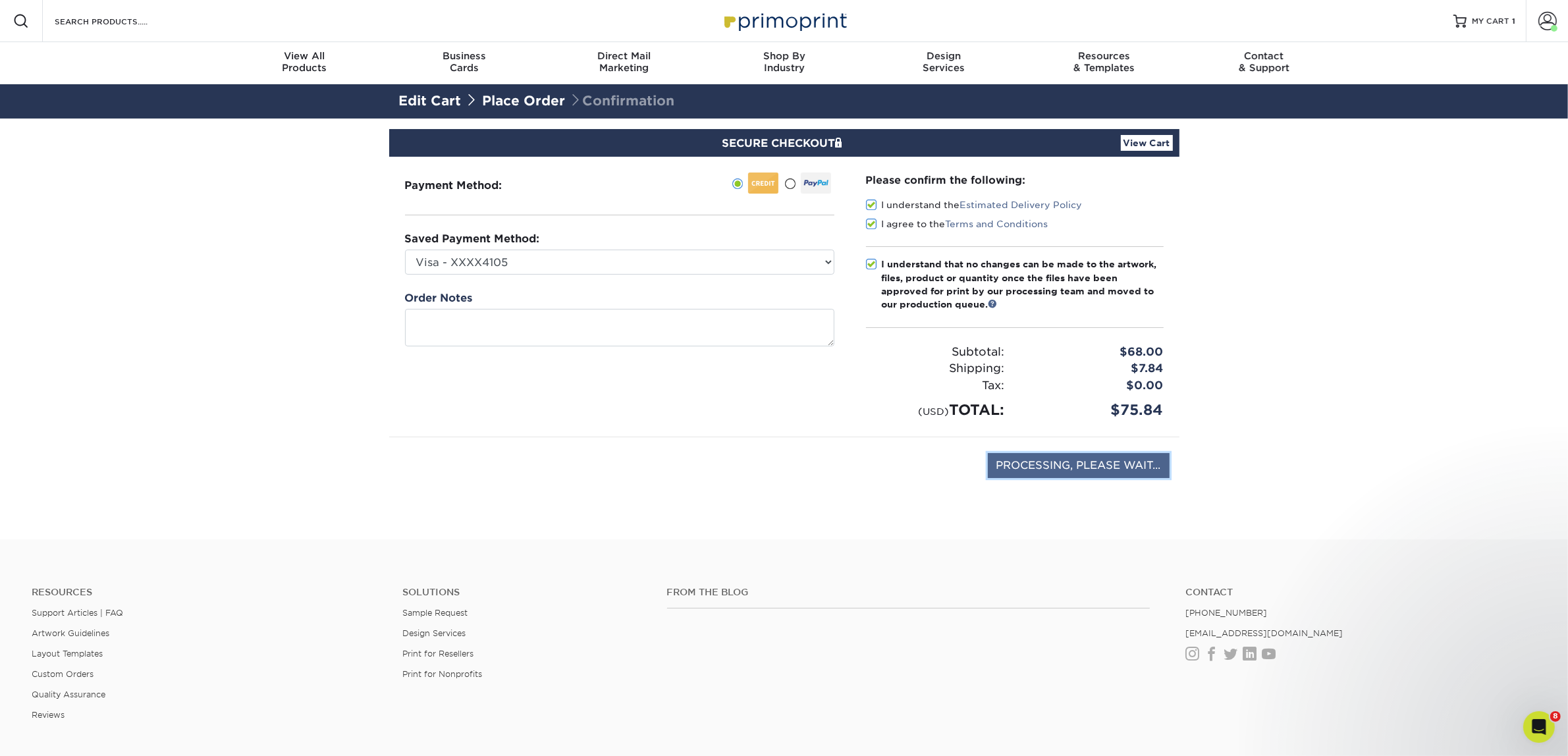
type input "PROCESSING, PLEASE WAIT..."
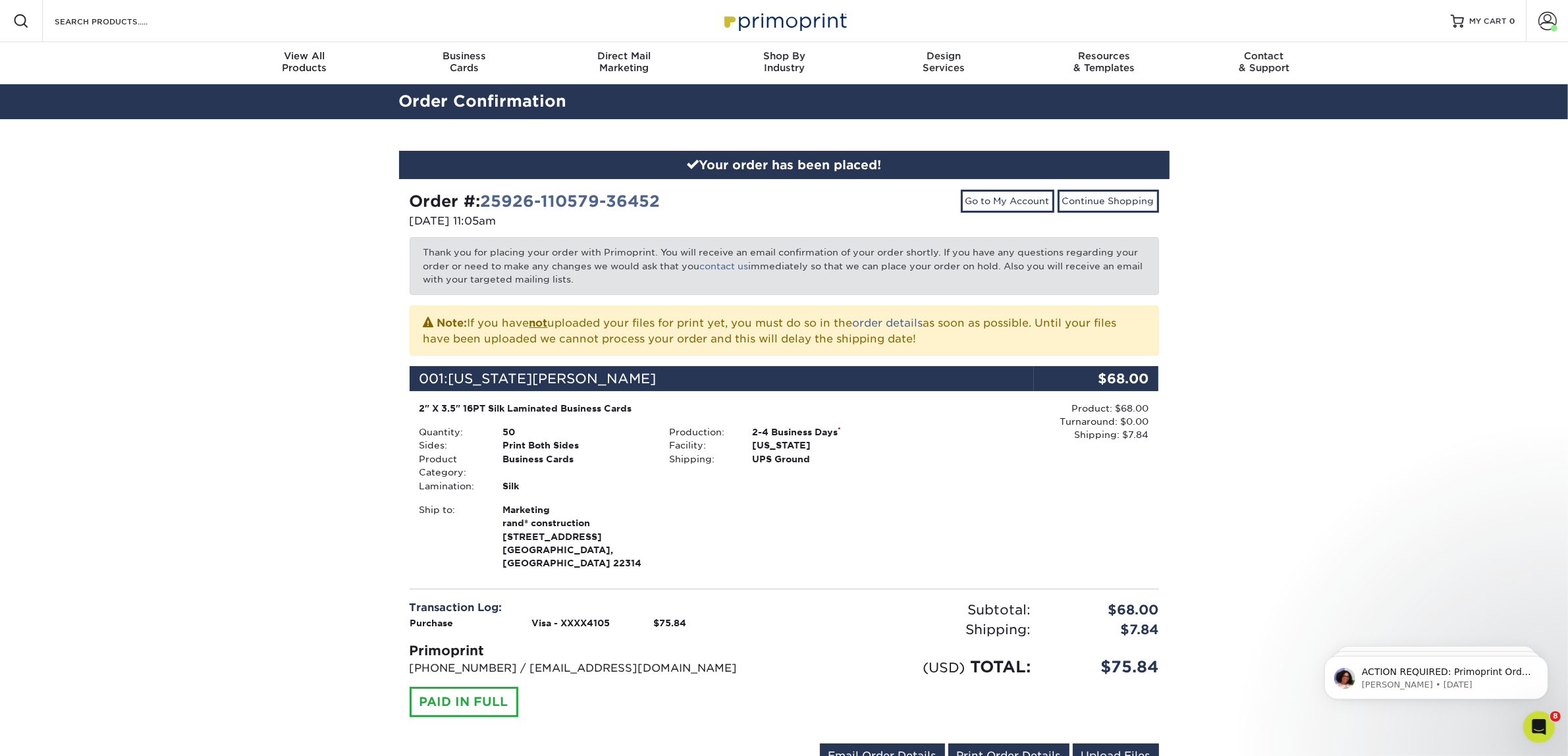
scroll to position [330, 0]
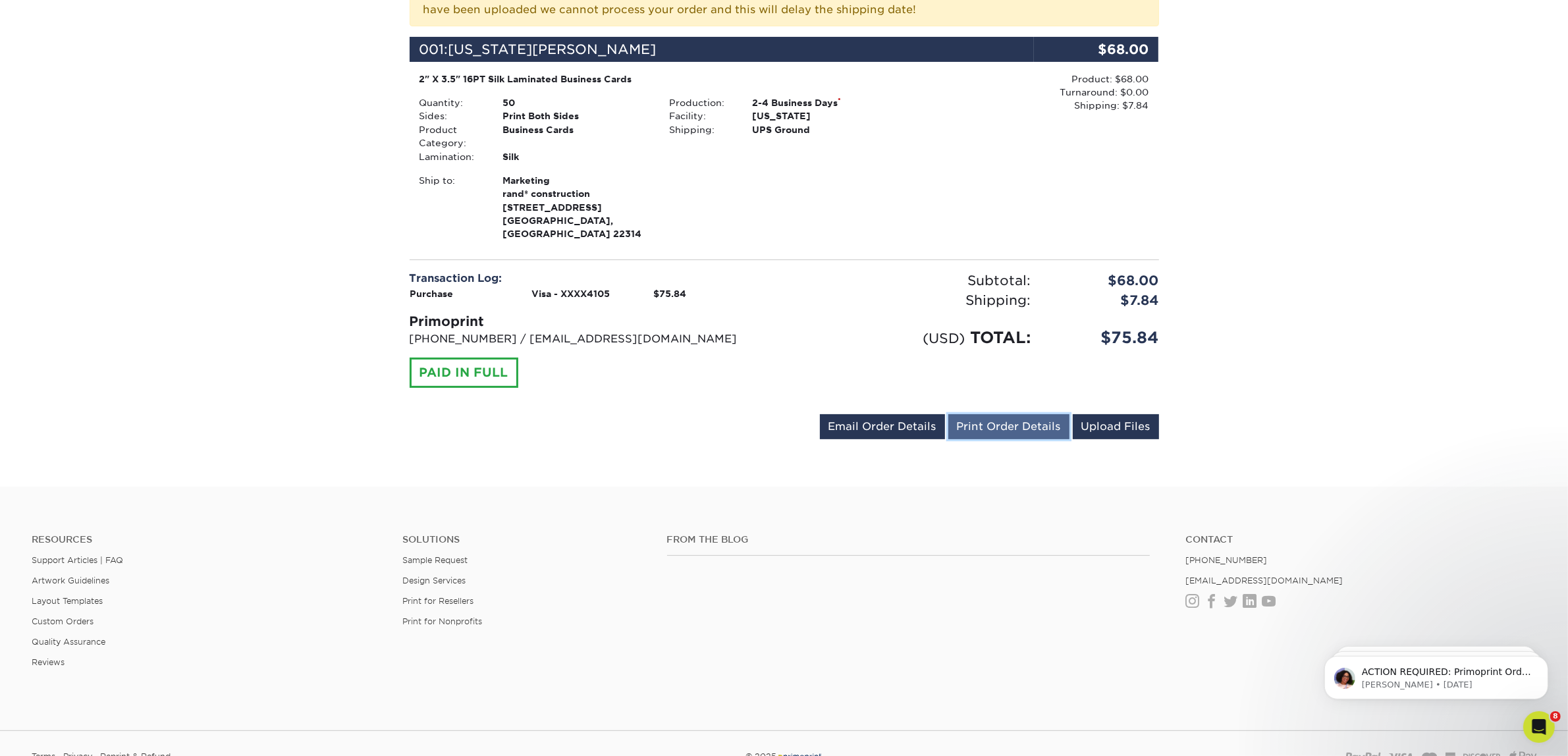
click at [1033, 422] on link "Print Order Details" at bounding box center [1009, 427] width 121 height 25
